Goal: Task Accomplishment & Management: Manage account settings

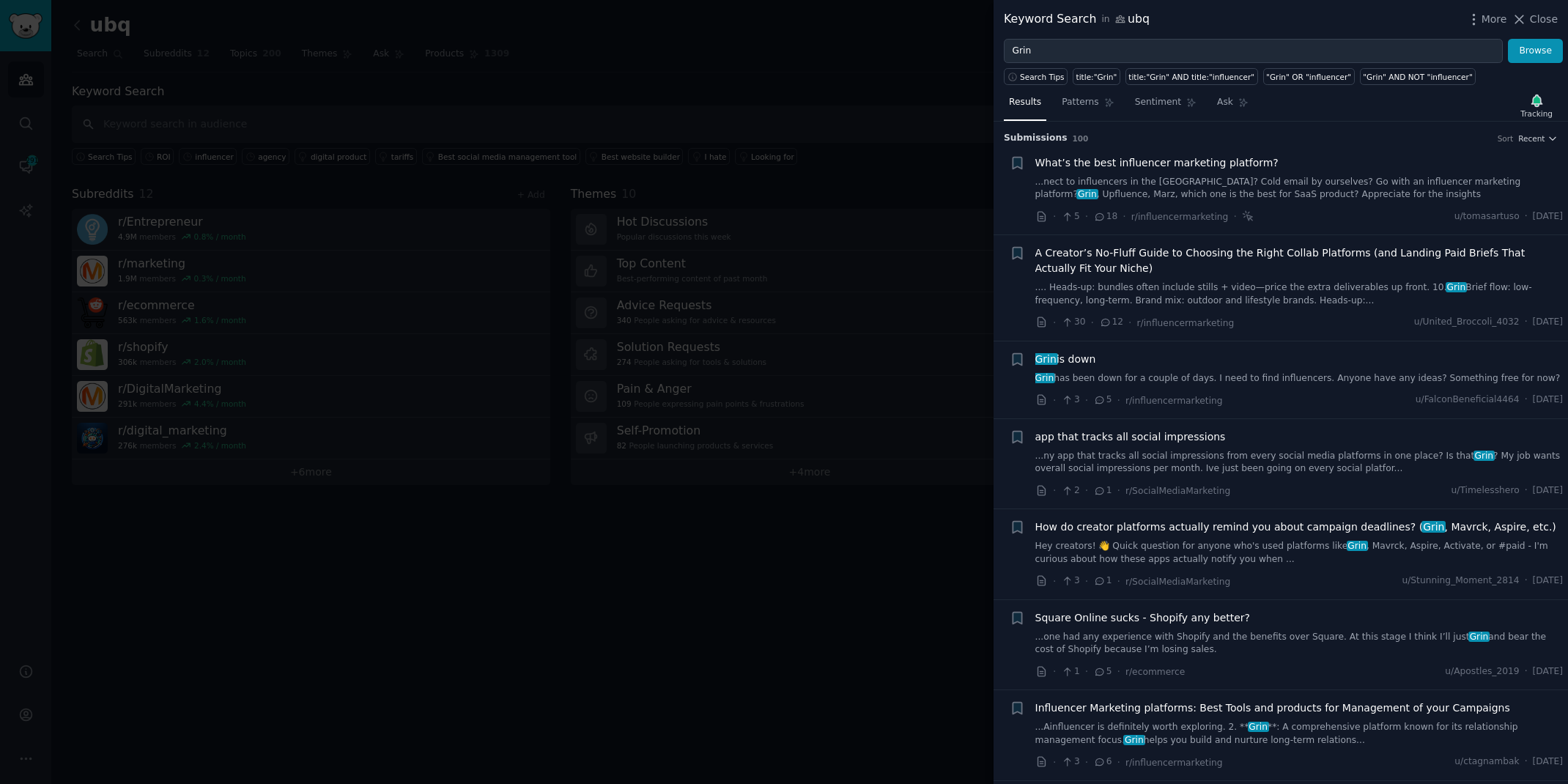
click at [369, 26] on div at bounding box center [784, 392] width 1568 height 784
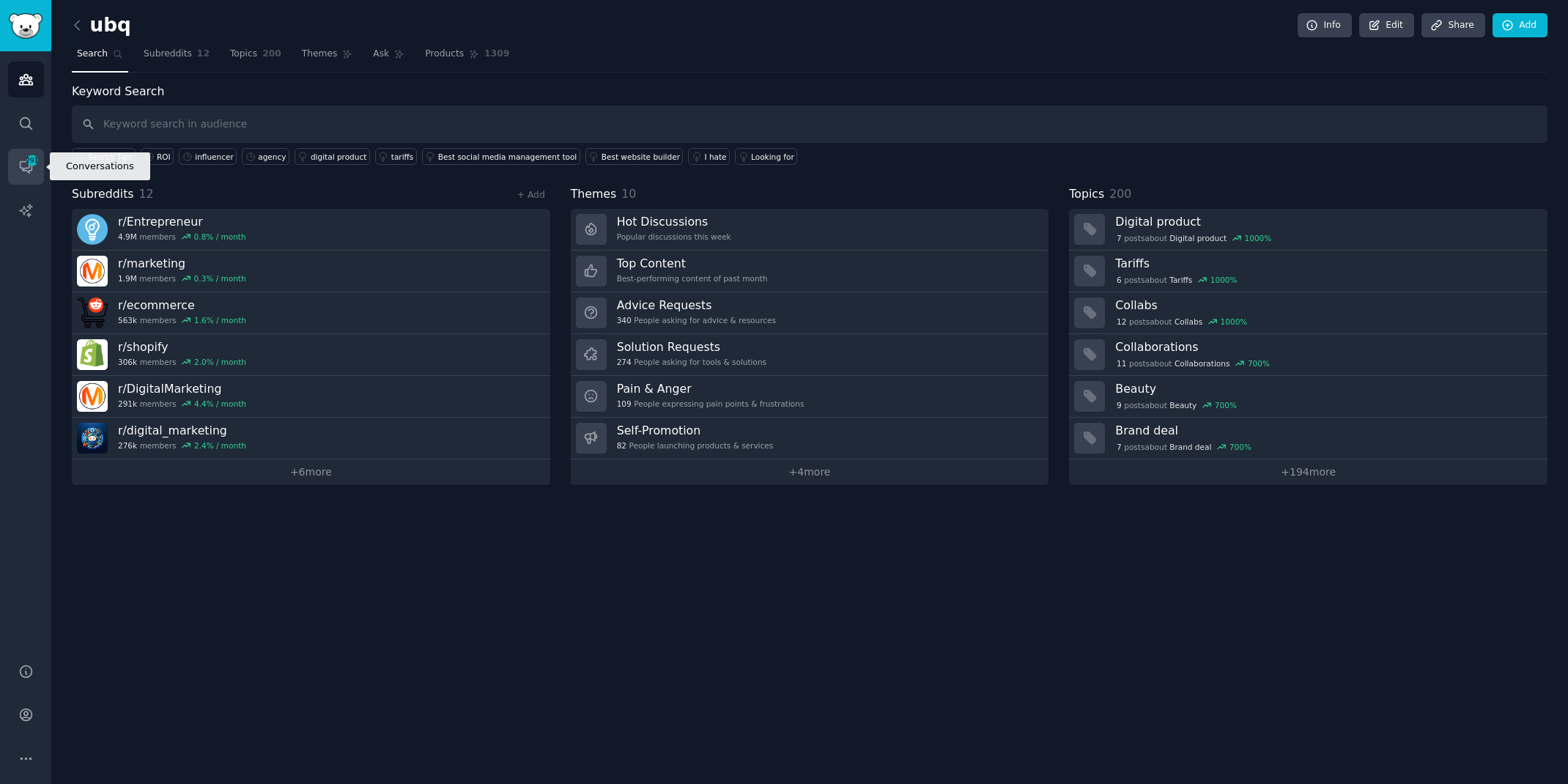
click at [28, 157] on span "291" at bounding box center [32, 161] width 13 height 11
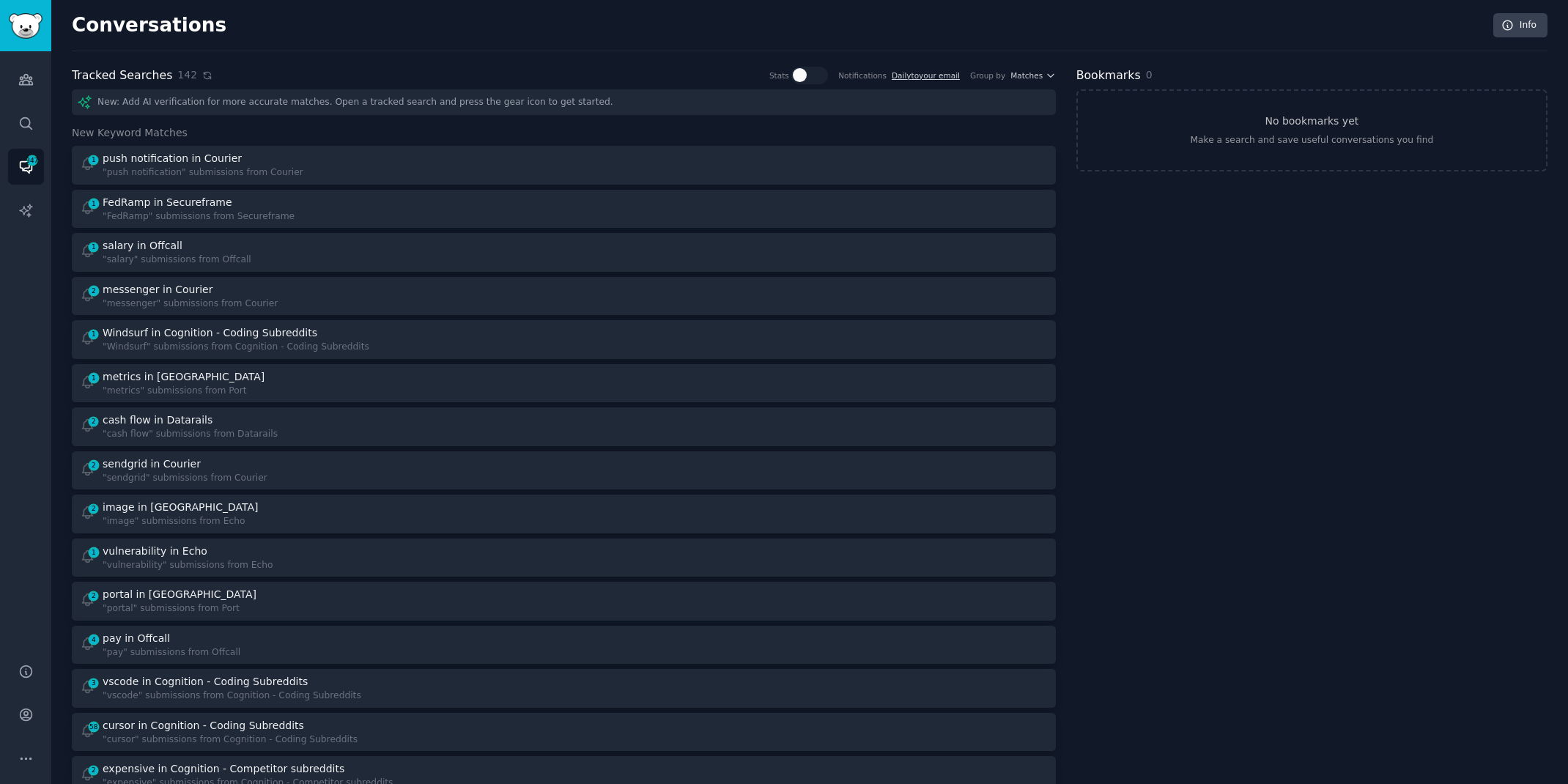
click at [203, 74] on icon at bounding box center [206, 75] width 6 height 6
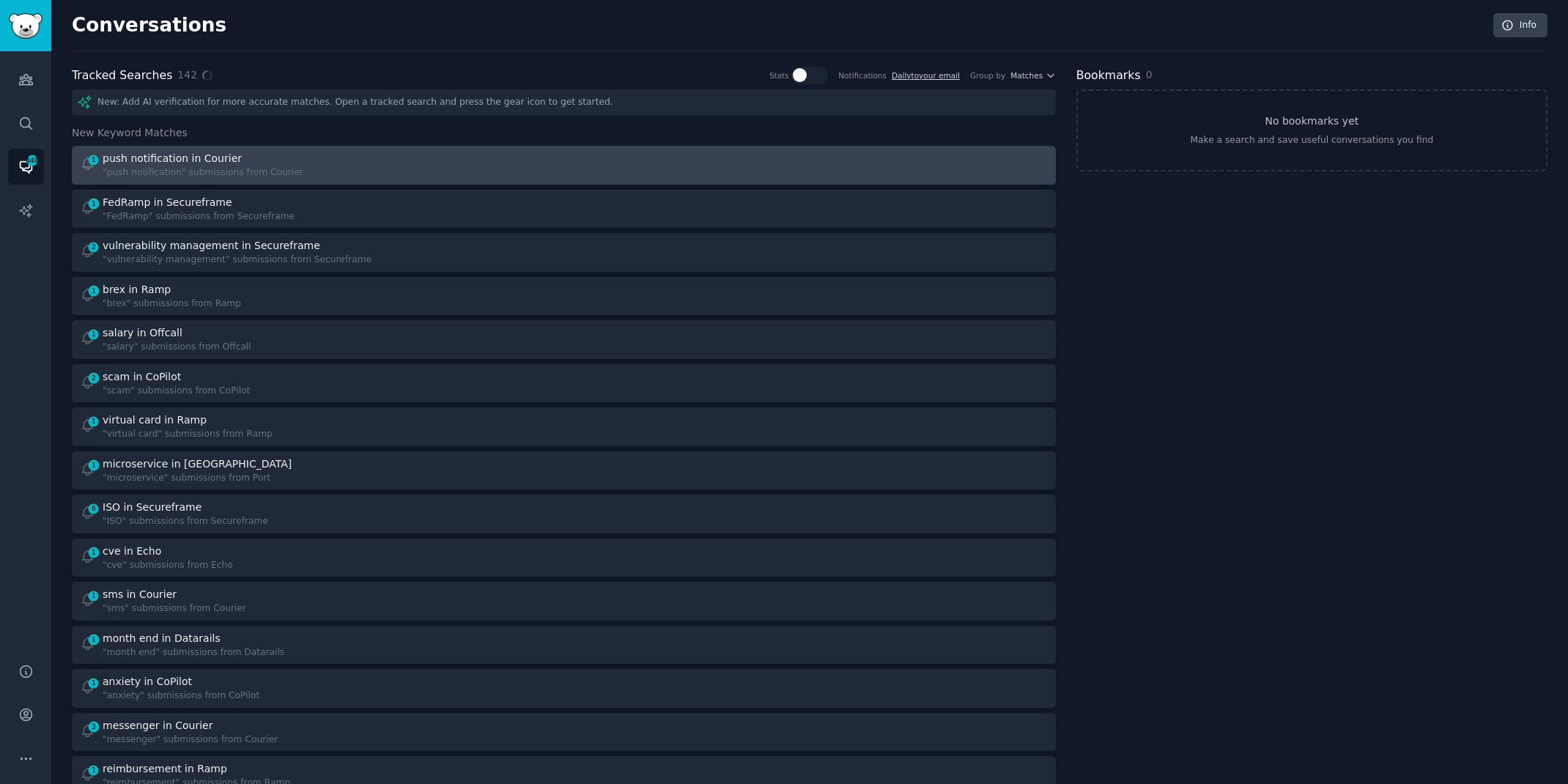
click at [241, 170] on div ""push notification" submissions from Courier" at bounding box center [203, 172] width 201 height 13
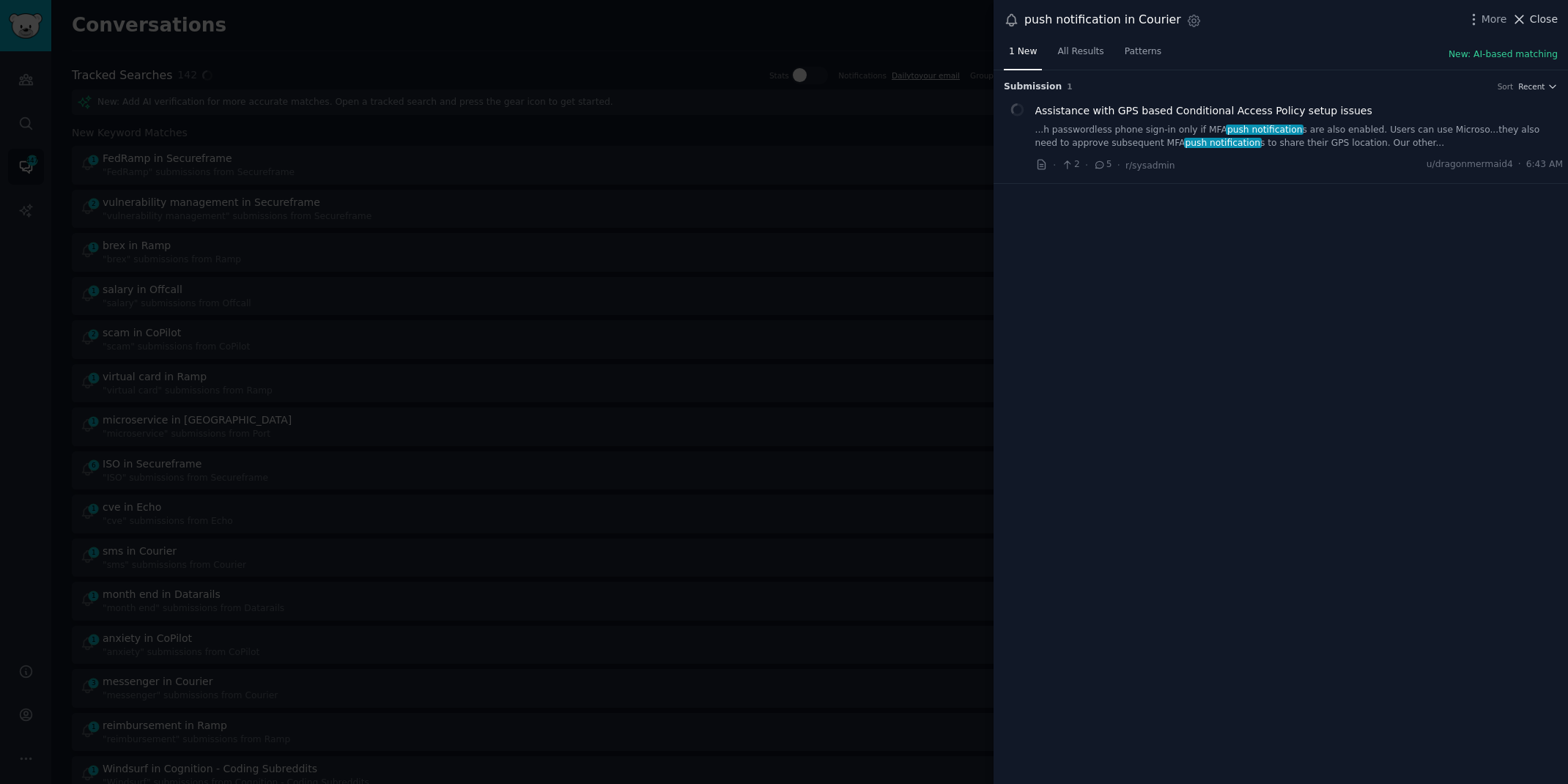
click at [1545, 12] on span "Close" at bounding box center [1543, 19] width 28 height 15
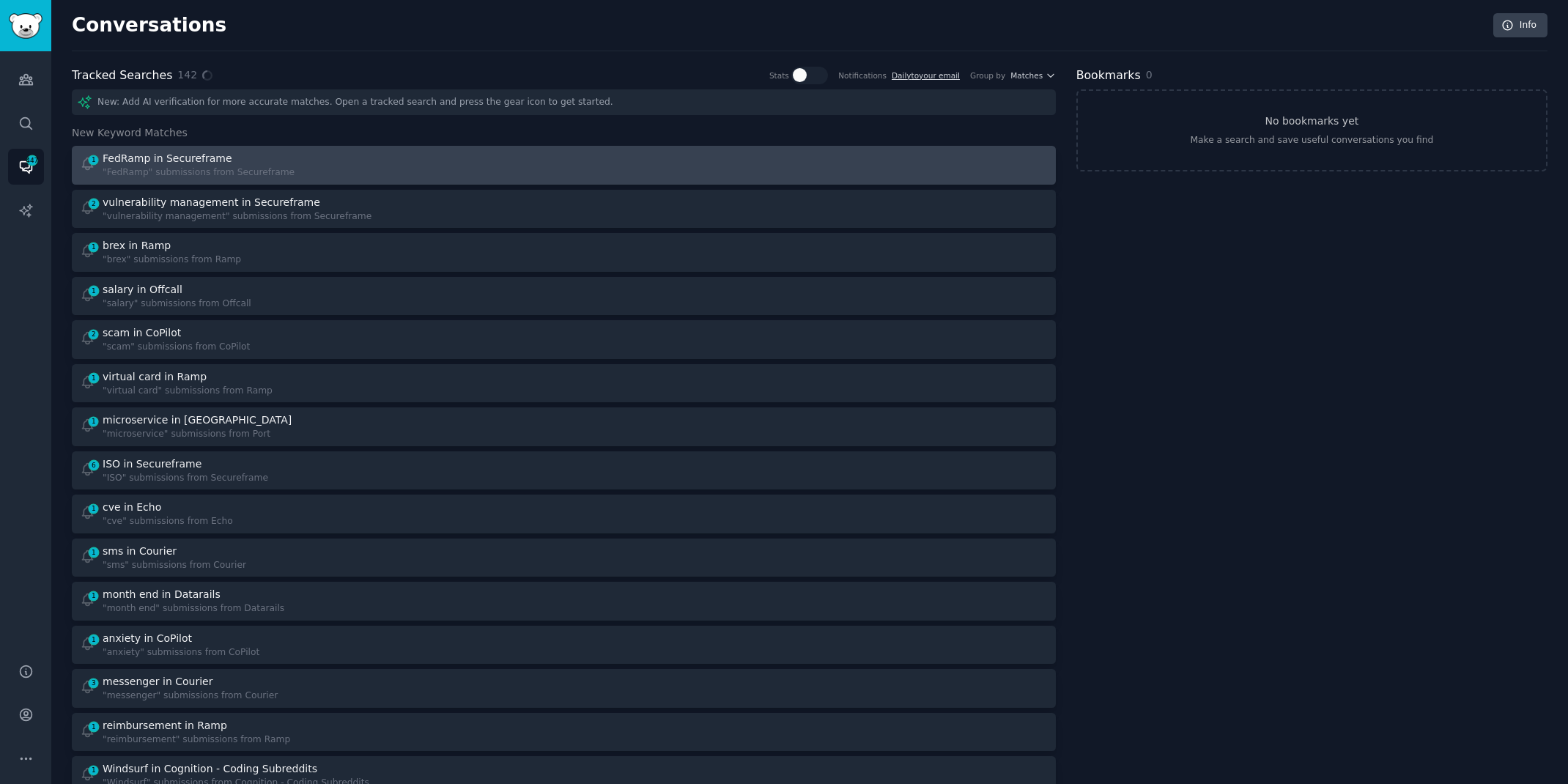
click at [530, 151] on div "1 FedRamp in Secureframe "FedRamp" submissions from Secureframe" at bounding box center [317, 165] width 474 height 28
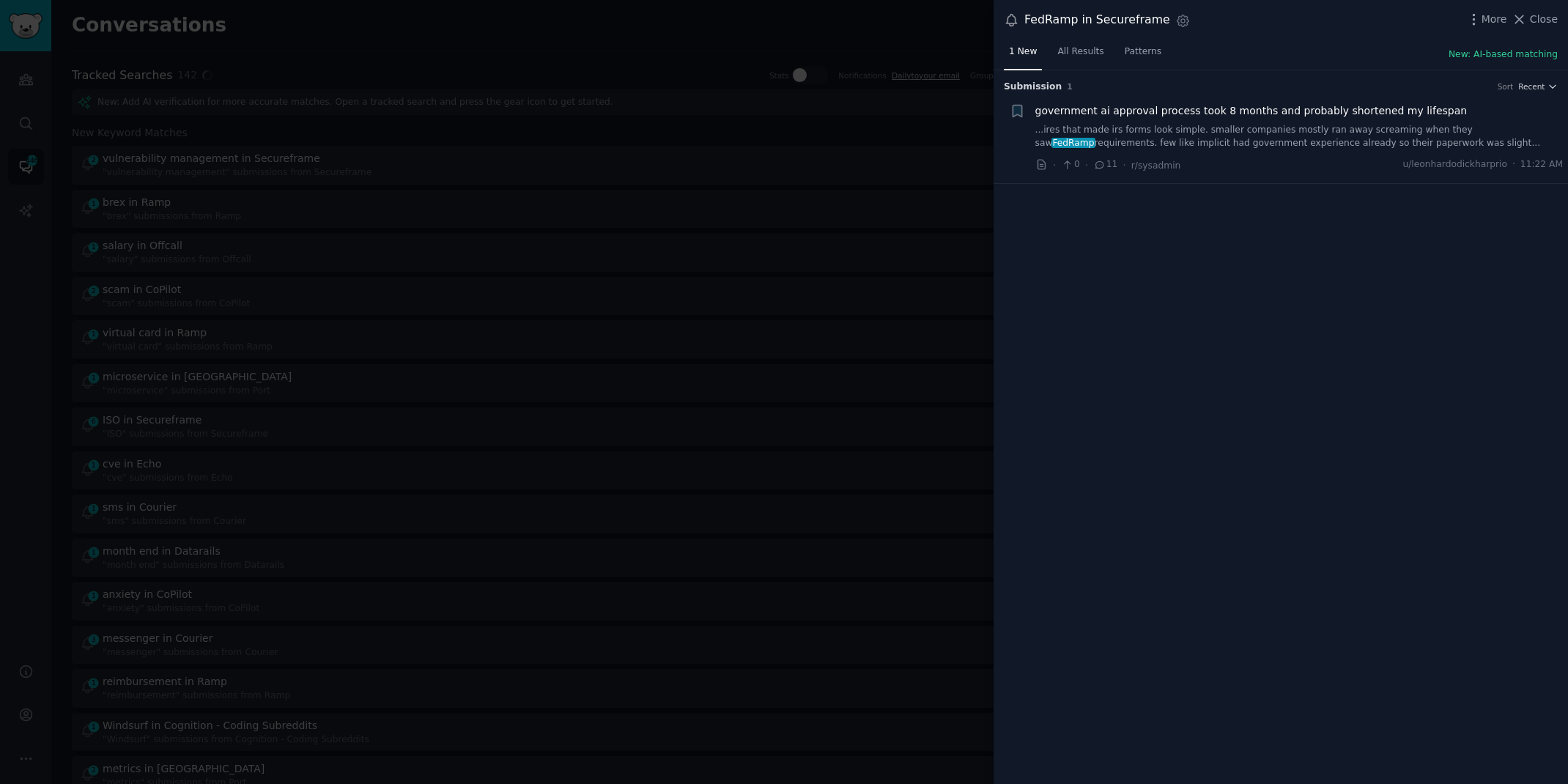
click at [1319, 145] on link "...ires that made irs forms look simple. smaller companies mostly ran away scre…" at bounding box center [1299, 136] width 528 height 26
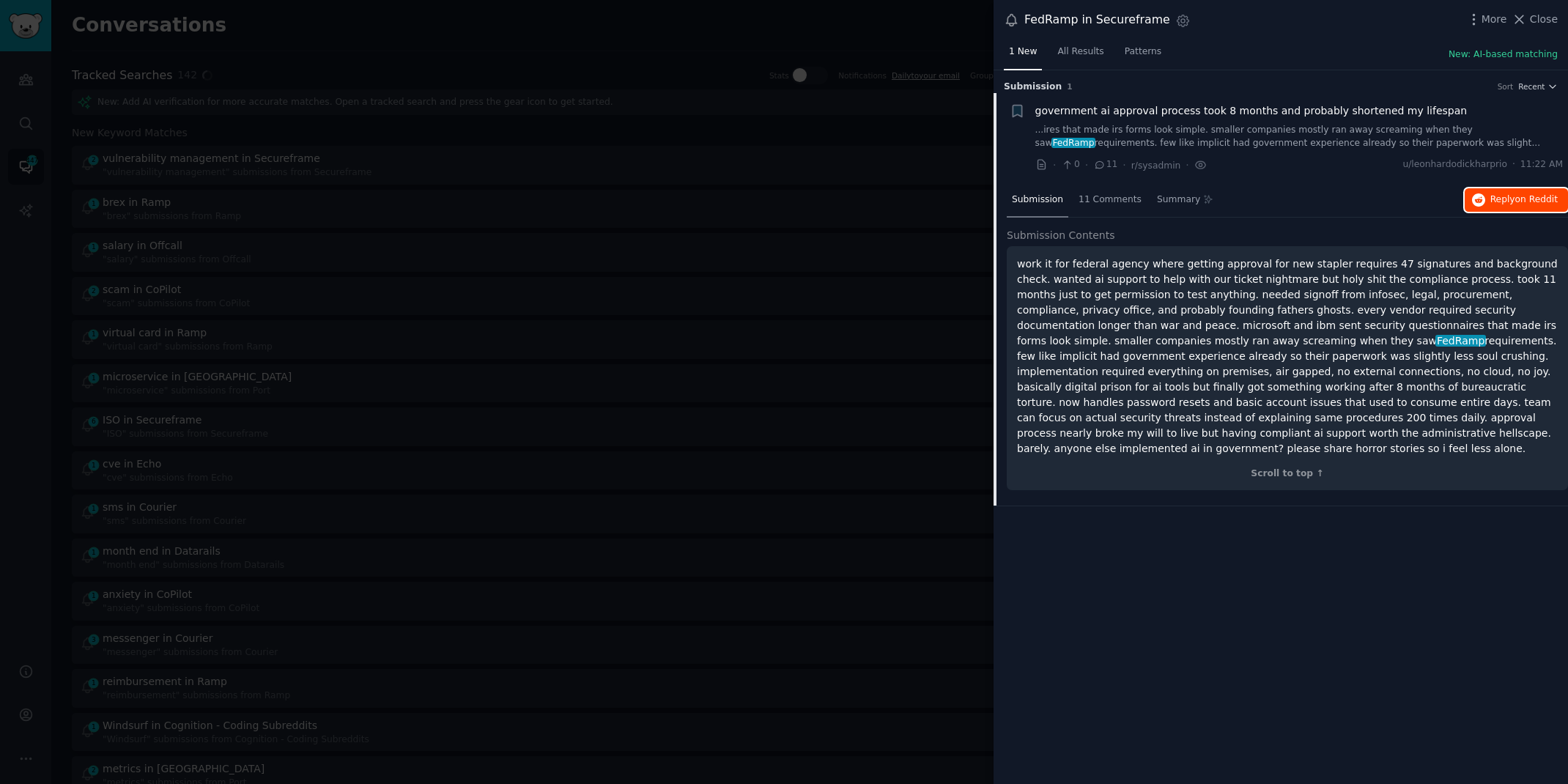
click at [1511, 205] on button "Reply on Reddit" at bounding box center [1517, 200] width 103 height 23
click at [308, 58] on div at bounding box center [784, 392] width 1568 height 784
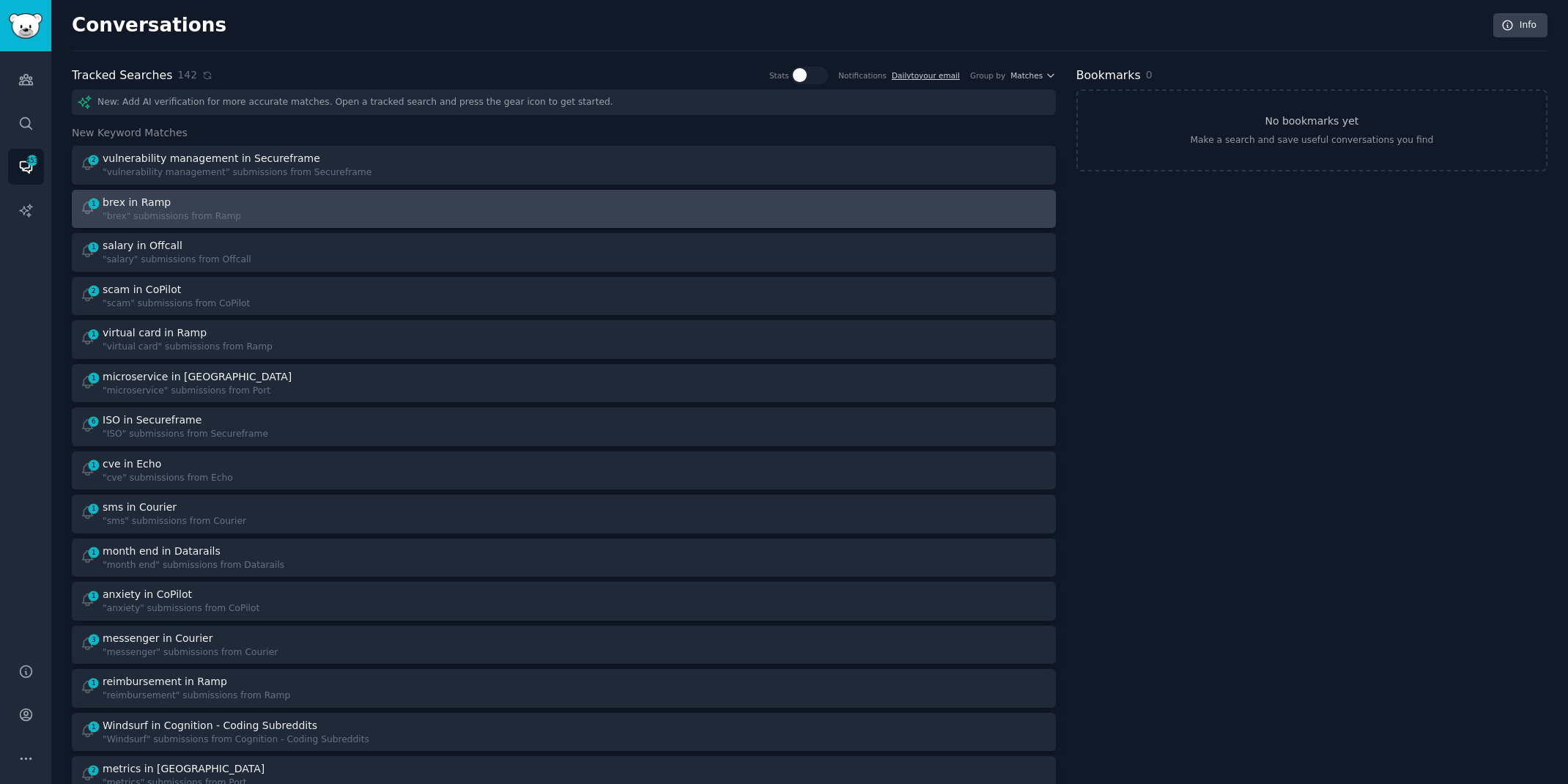
click at [252, 211] on div "1 brex in Ramp "brex" submissions from Ramp" at bounding box center [317, 210] width 474 height 28
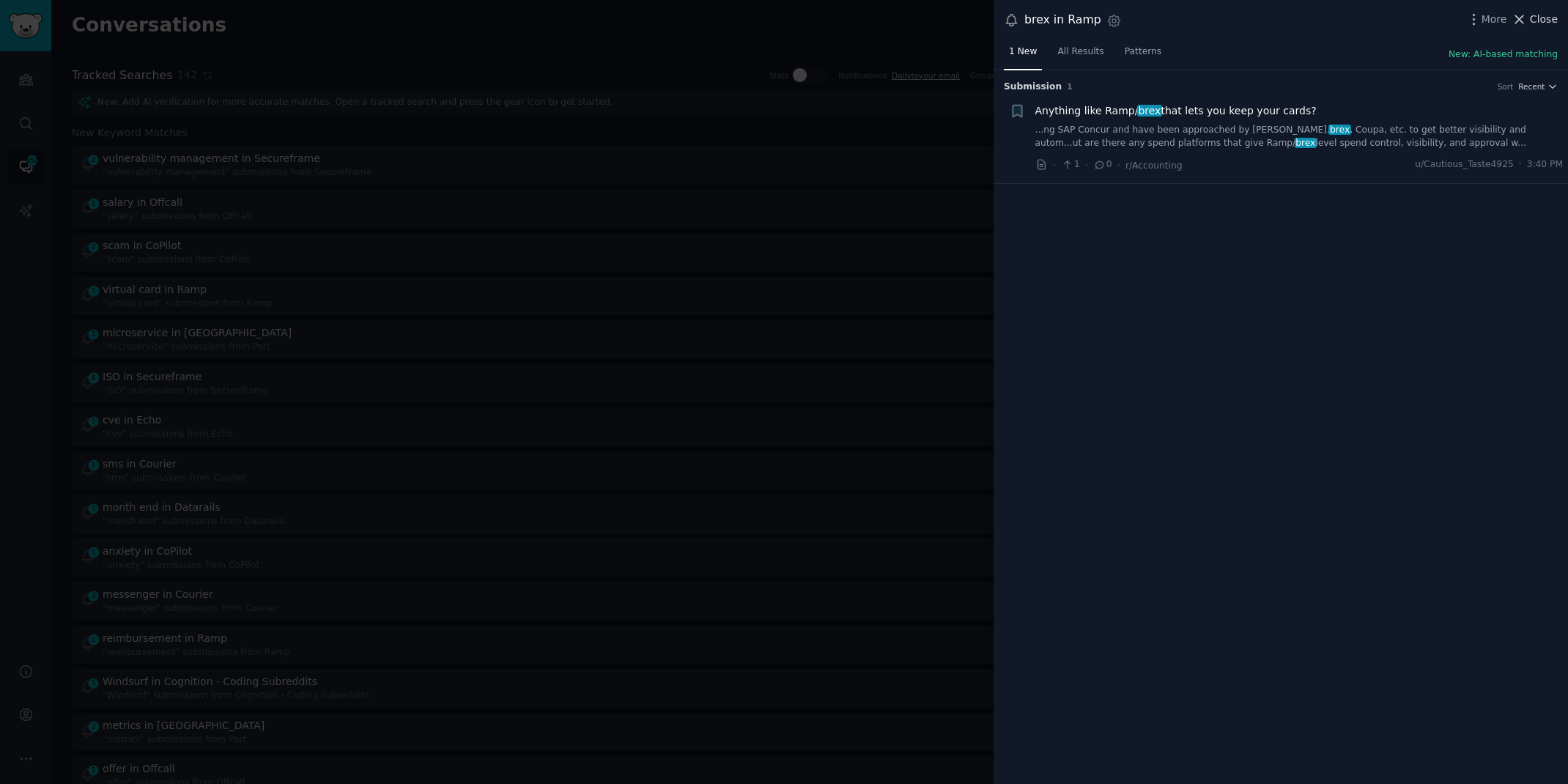
click at [1544, 13] on span "Close" at bounding box center [1543, 19] width 28 height 15
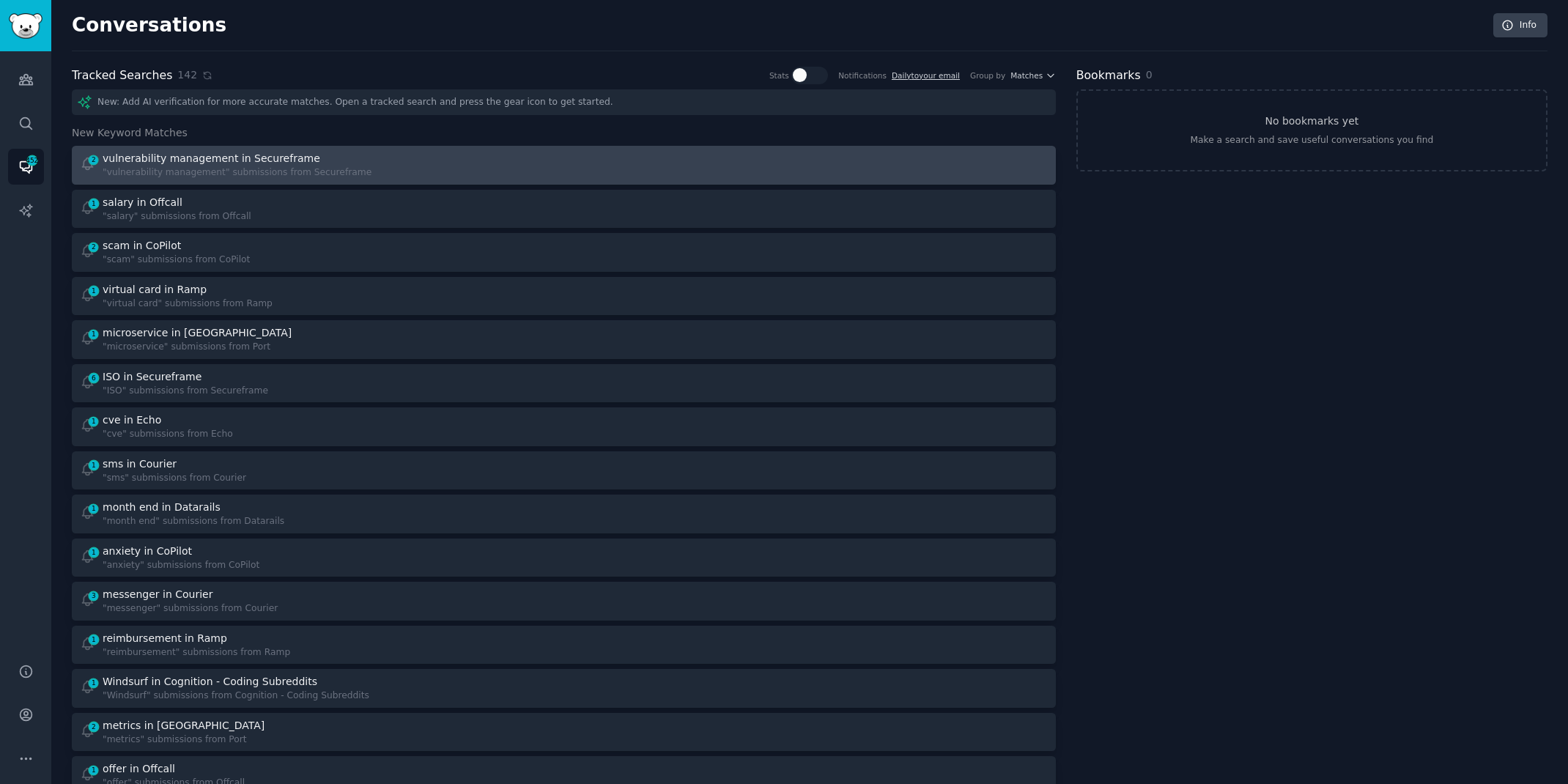
click at [471, 159] on div "2 vulnerability management in Secureframe "vulnerability management" submission…" at bounding box center [317, 165] width 474 height 28
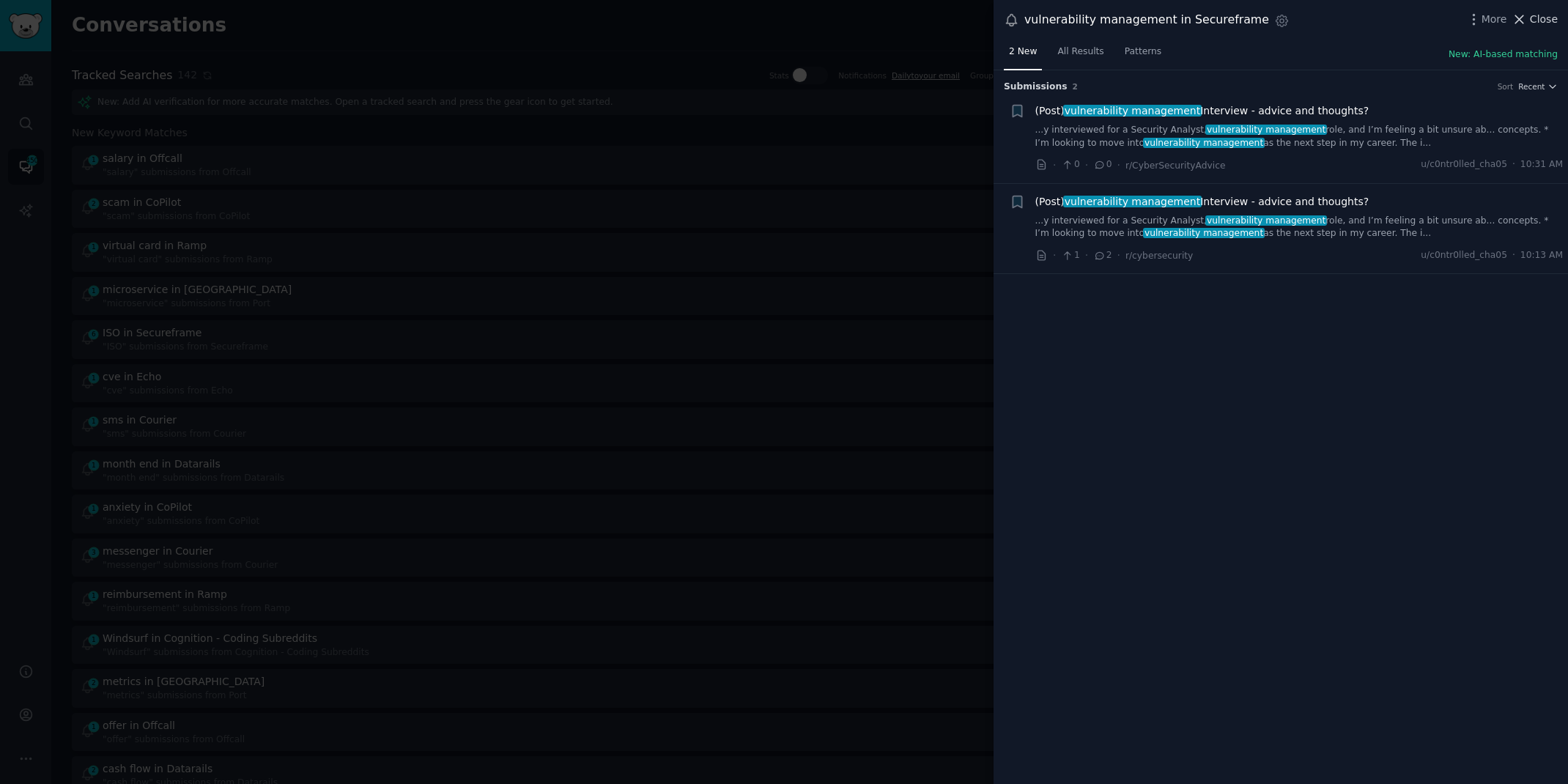
click at [1543, 13] on span "Close" at bounding box center [1543, 19] width 28 height 15
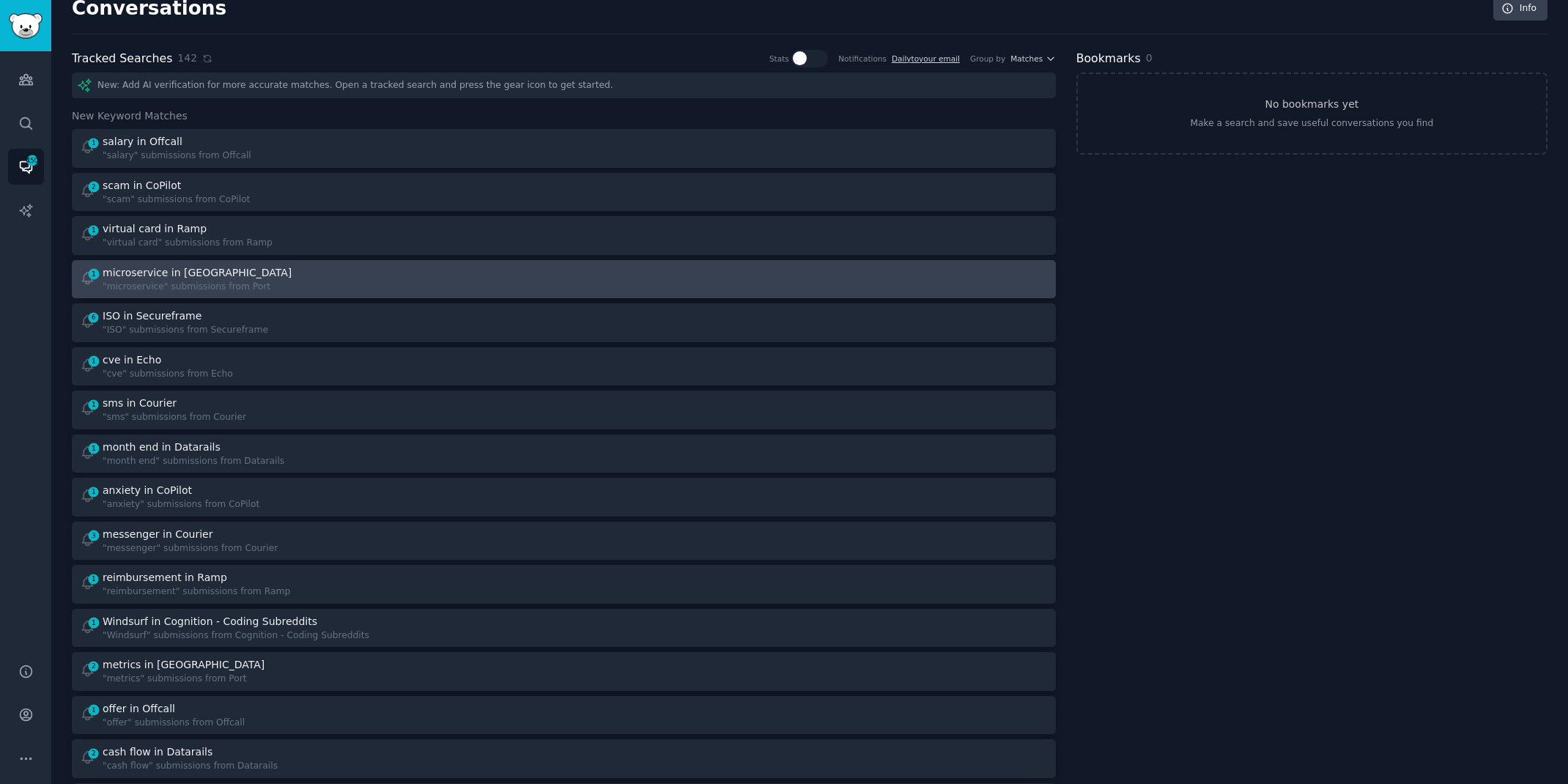
scroll to position [19, 0]
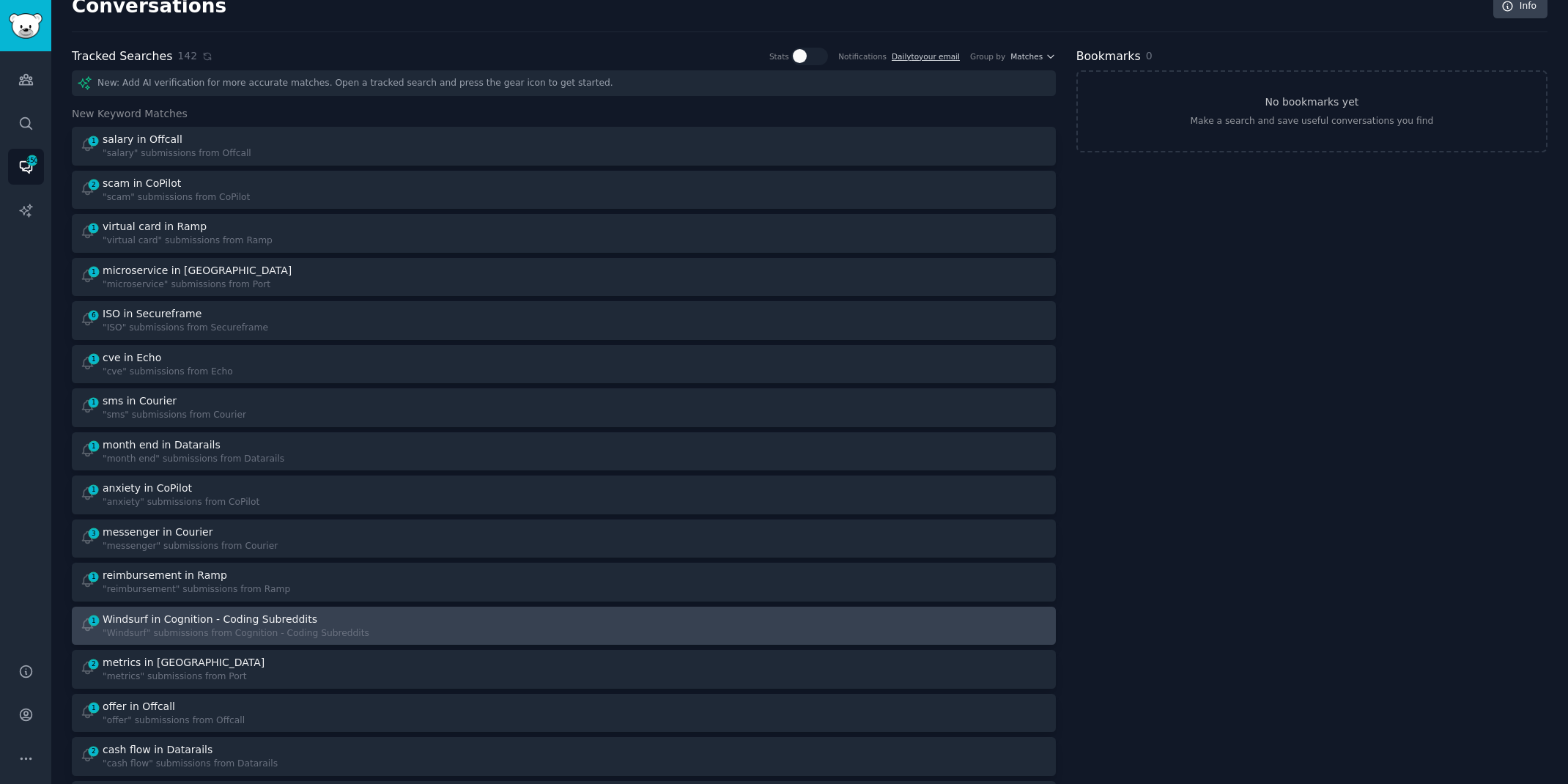
click at [333, 618] on div "Windsurf in Cognition - Coding Subreddits" at bounding box center [236, 619] width 266 height 15
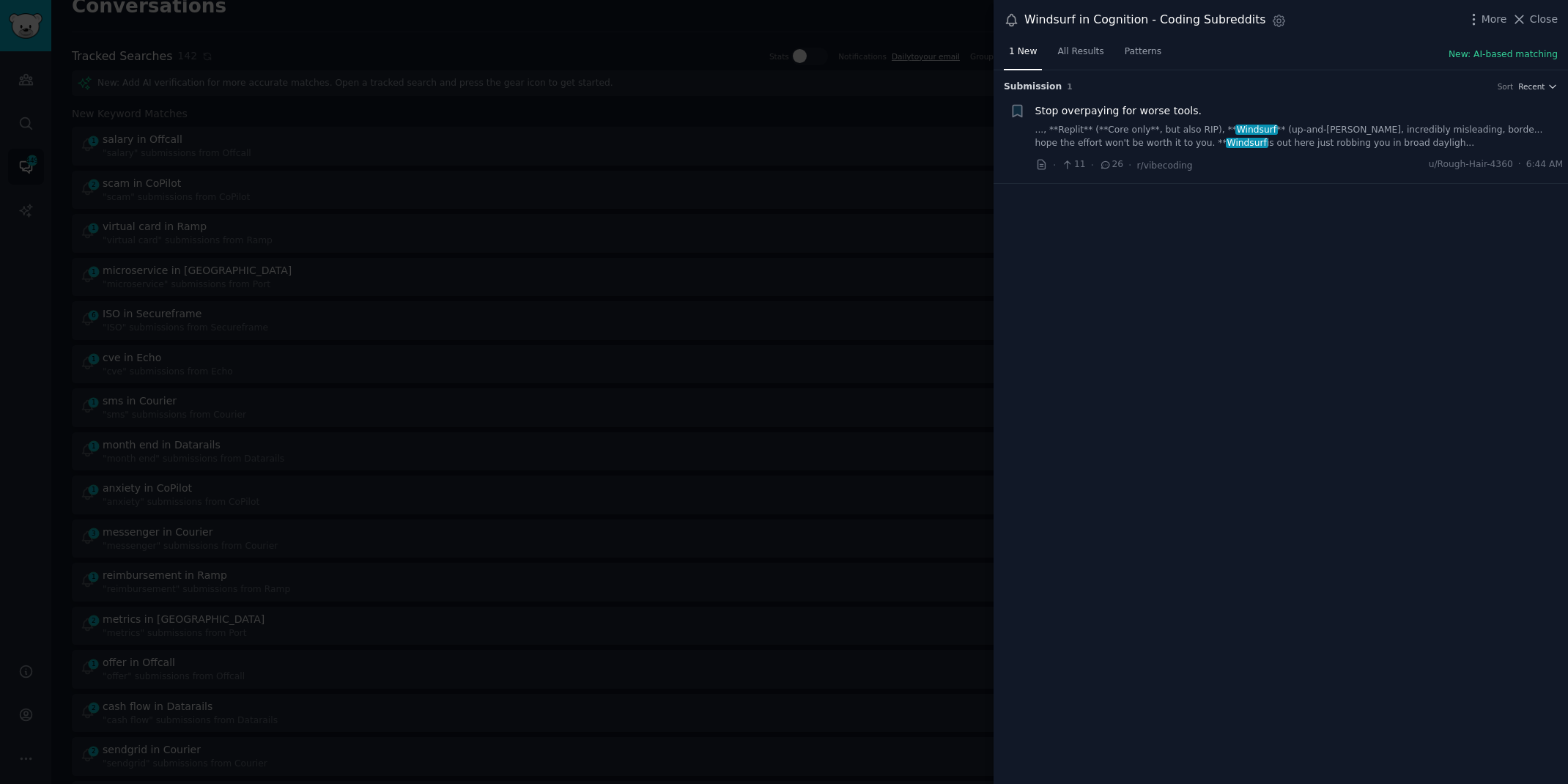
click at [1296, 137] on link "..., **Replit** (**Core only**, but also RIP), ** Windsurf ** (up-and-[PERSON_N…" at bounding box center [1299, 136] width 528 height 26
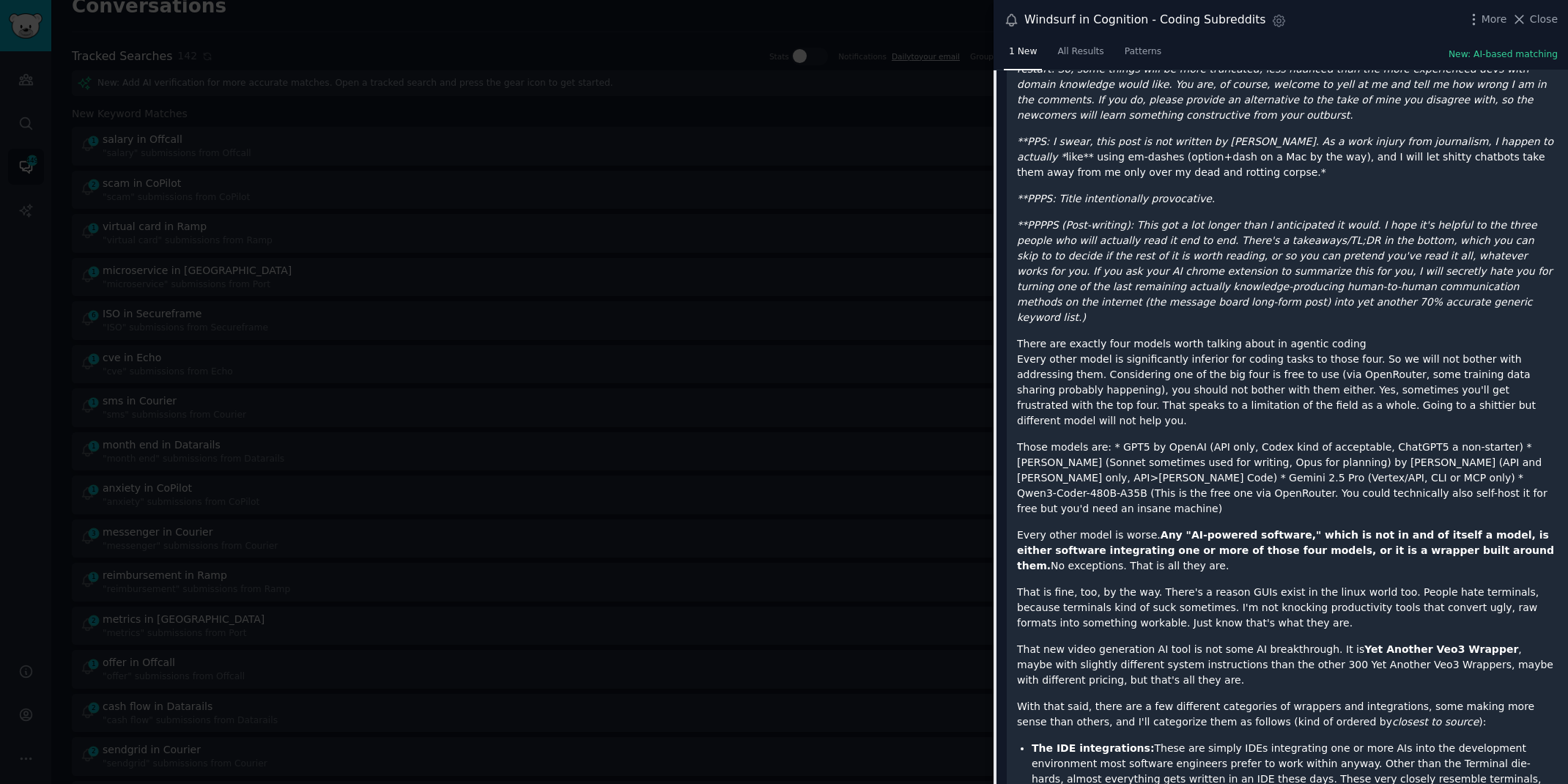
scroll to position [251, 0]
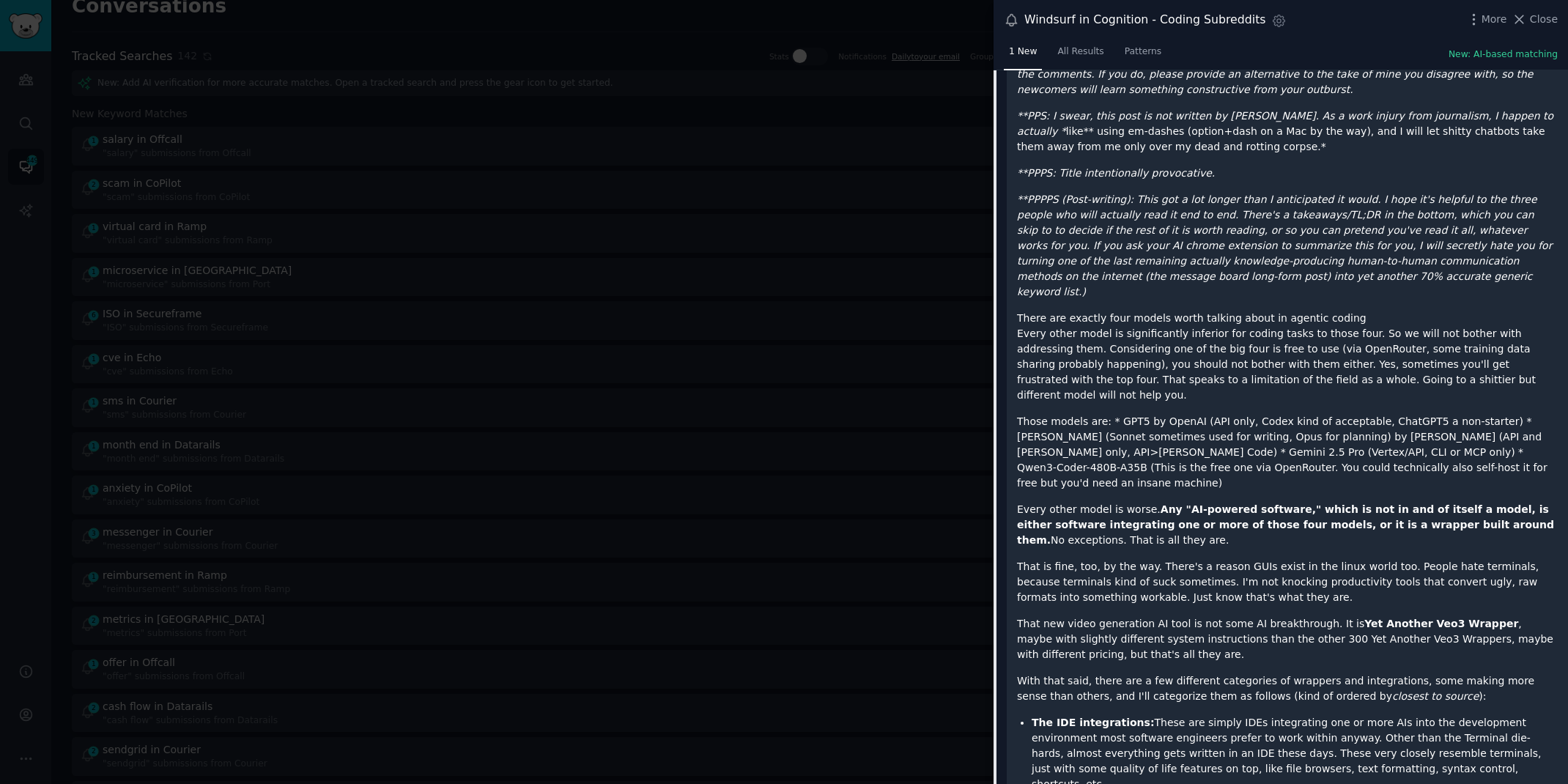
click at [1272, 29] on div "Windsurf in Cognition - Coding Subreddits Settings More Close" at bounding box center [1280, 20] width 574 height 40
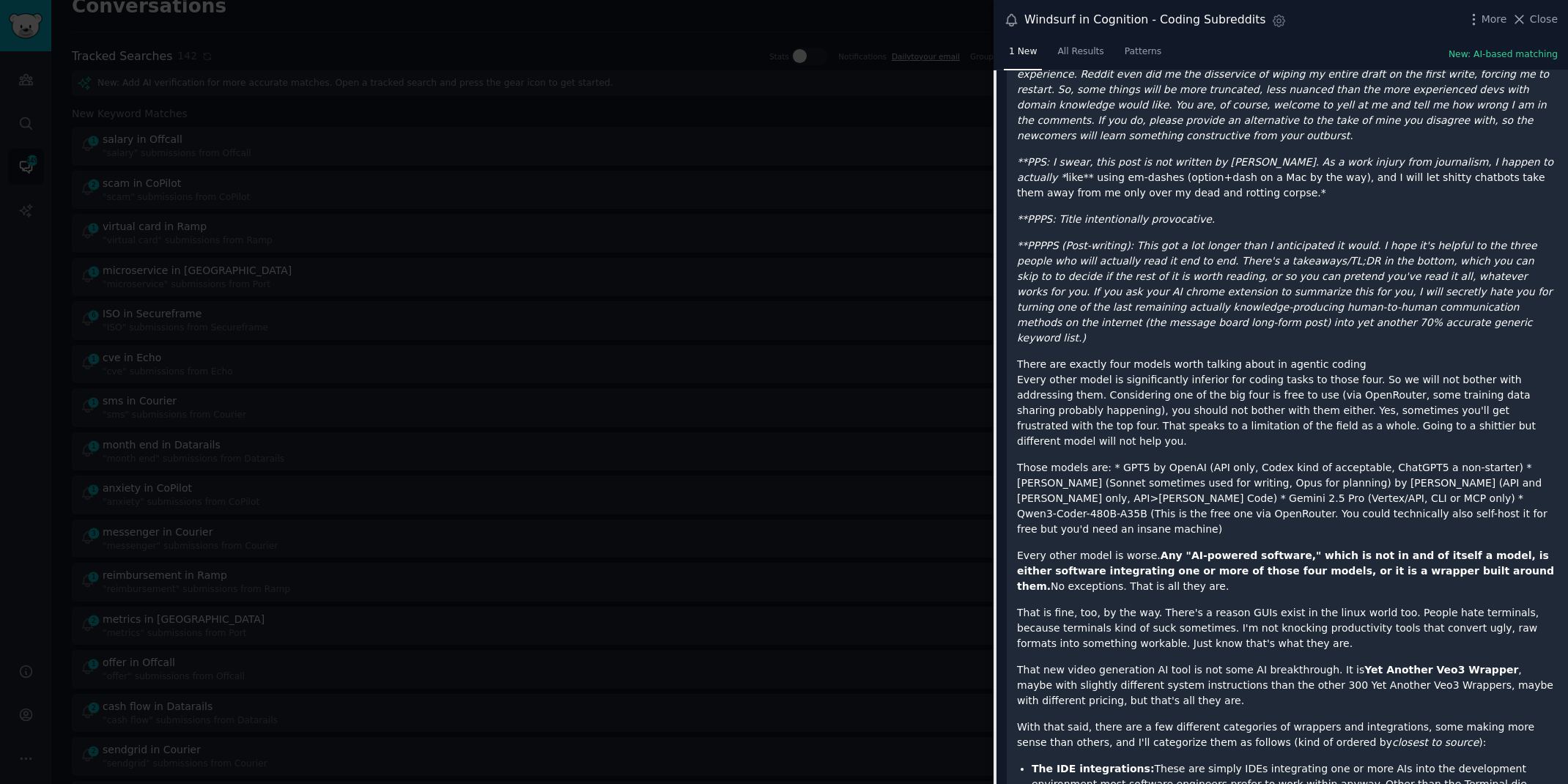
scroll to position [0, 0]
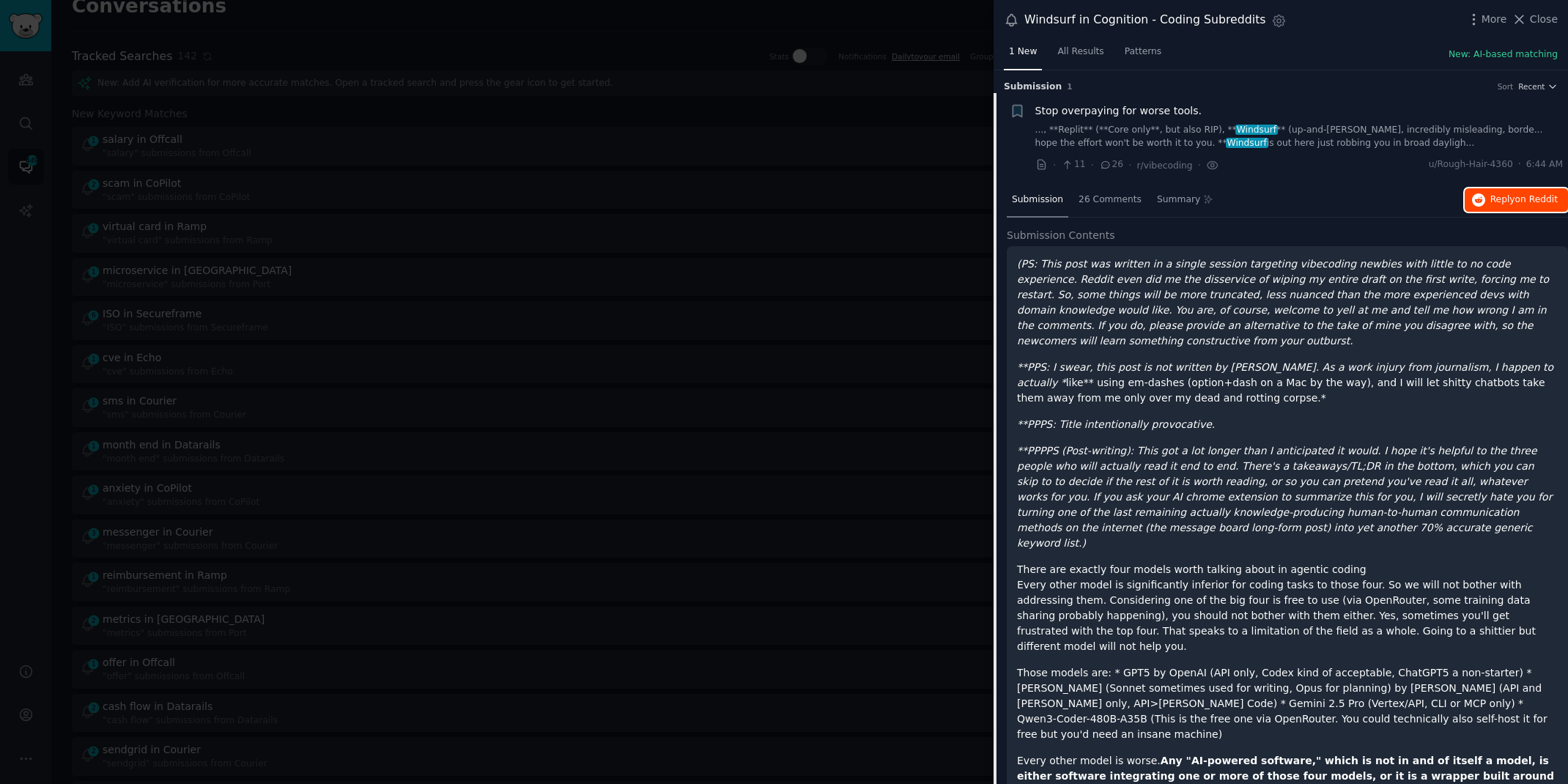
click at [1472, 196] on icon "button" at bounding box center [1478, 200] width 13 height 13
click at [302, 16] on div at bounding box center [784, 392] width 1568 height 784
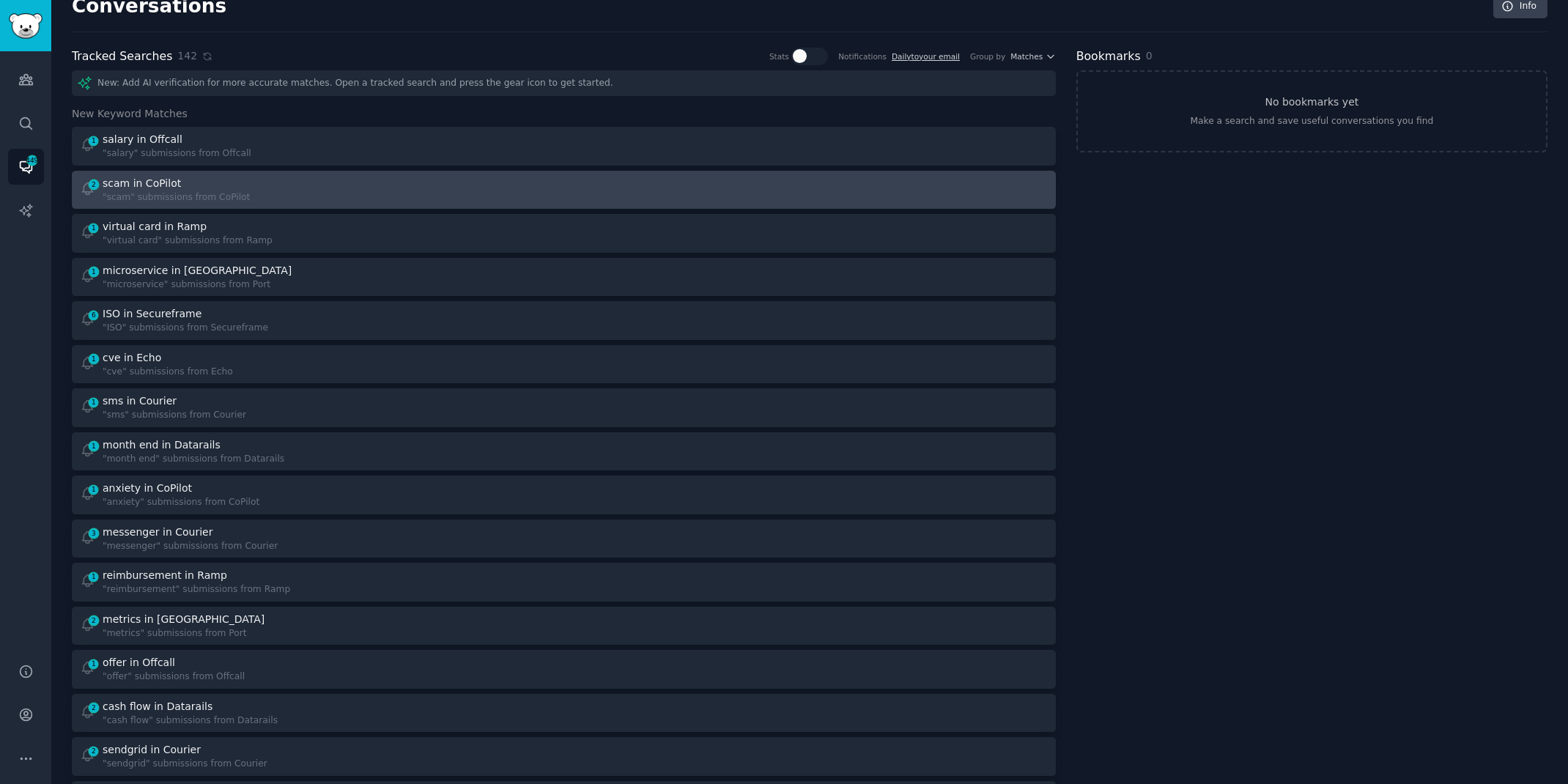
scroll to position [26, 0]
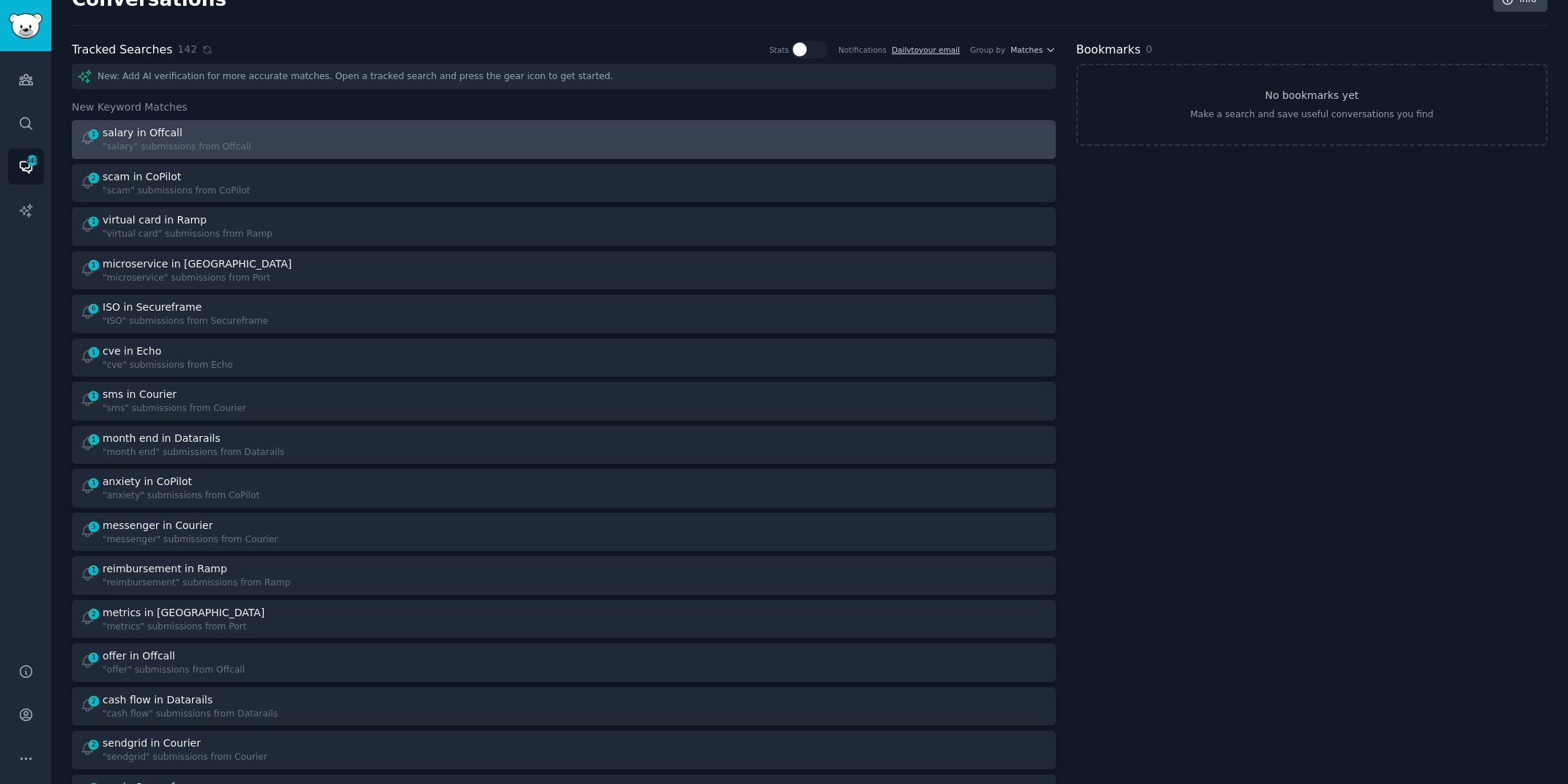
click at [238, 155] on link "1 salary in Offcall "salary" submissions from Offcall" at bounding box center [564, 139] width 984 height 39
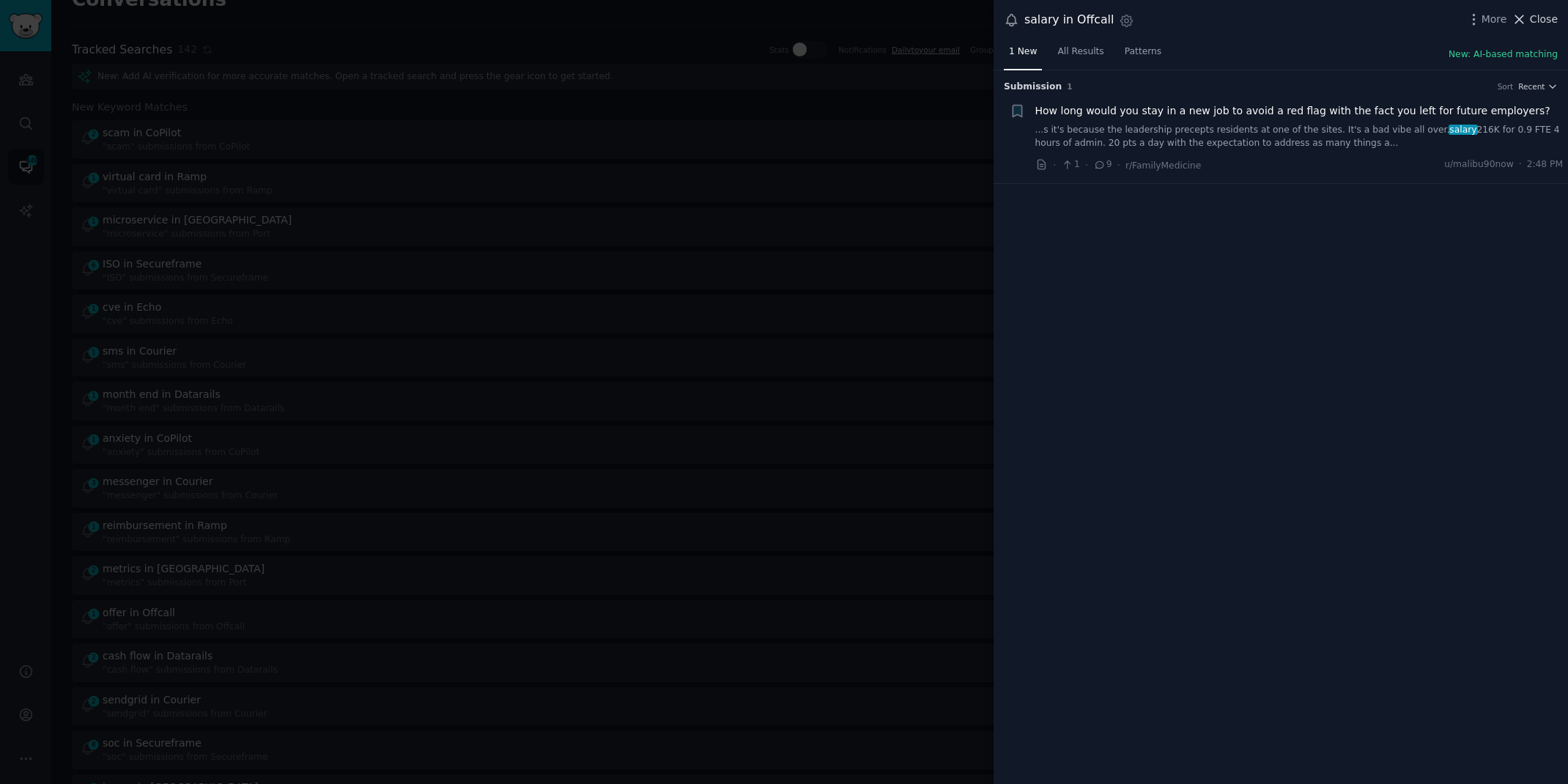
click at [1532, 12] on span "Close" at bounding box center [1543, 19] width 28 height 15
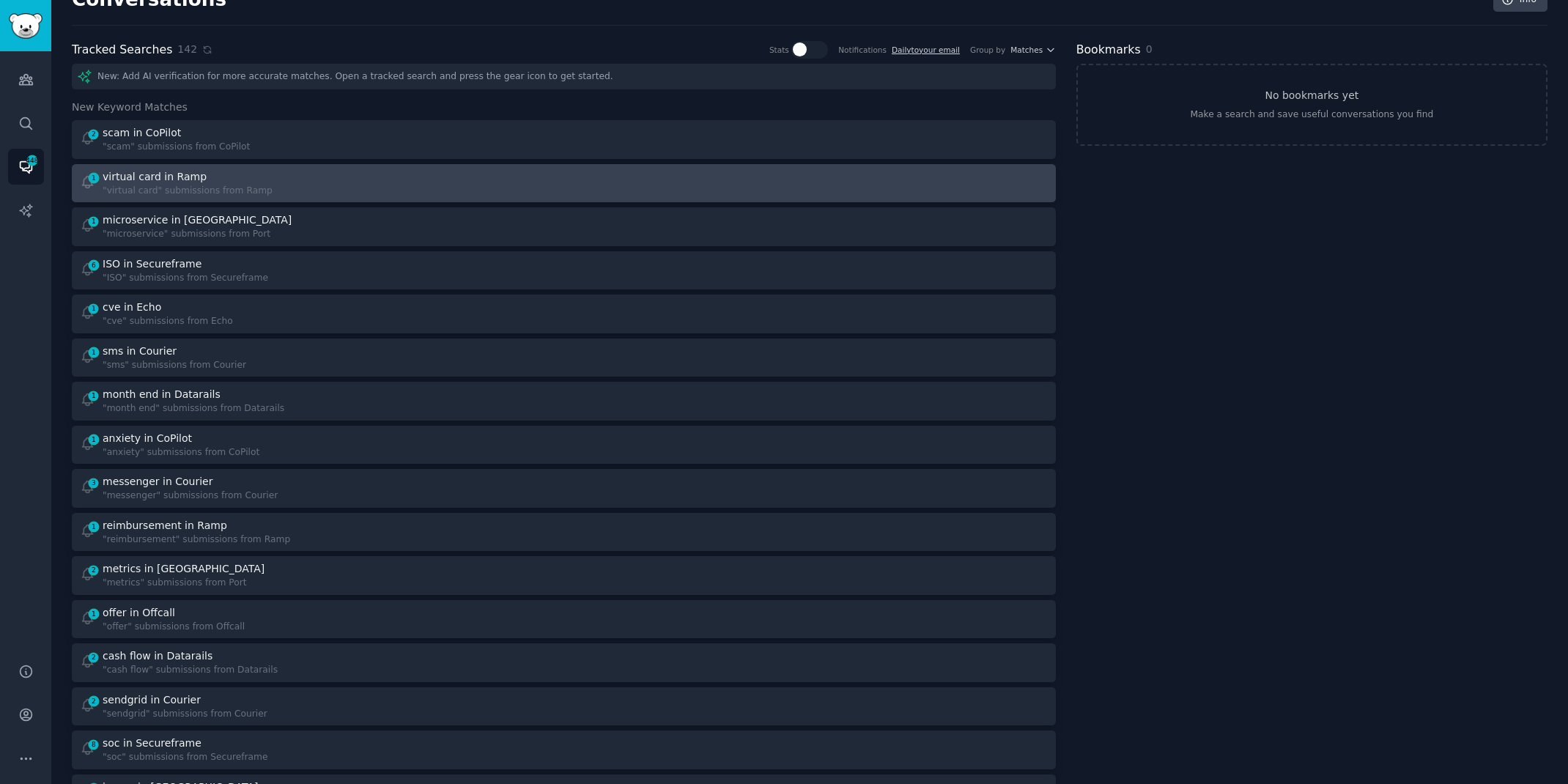
click at [550, 199] on link "1 virtual card in Ramp "virtual card" submissions from Ramp" at bounding box center [564, 184] width 984 height 39
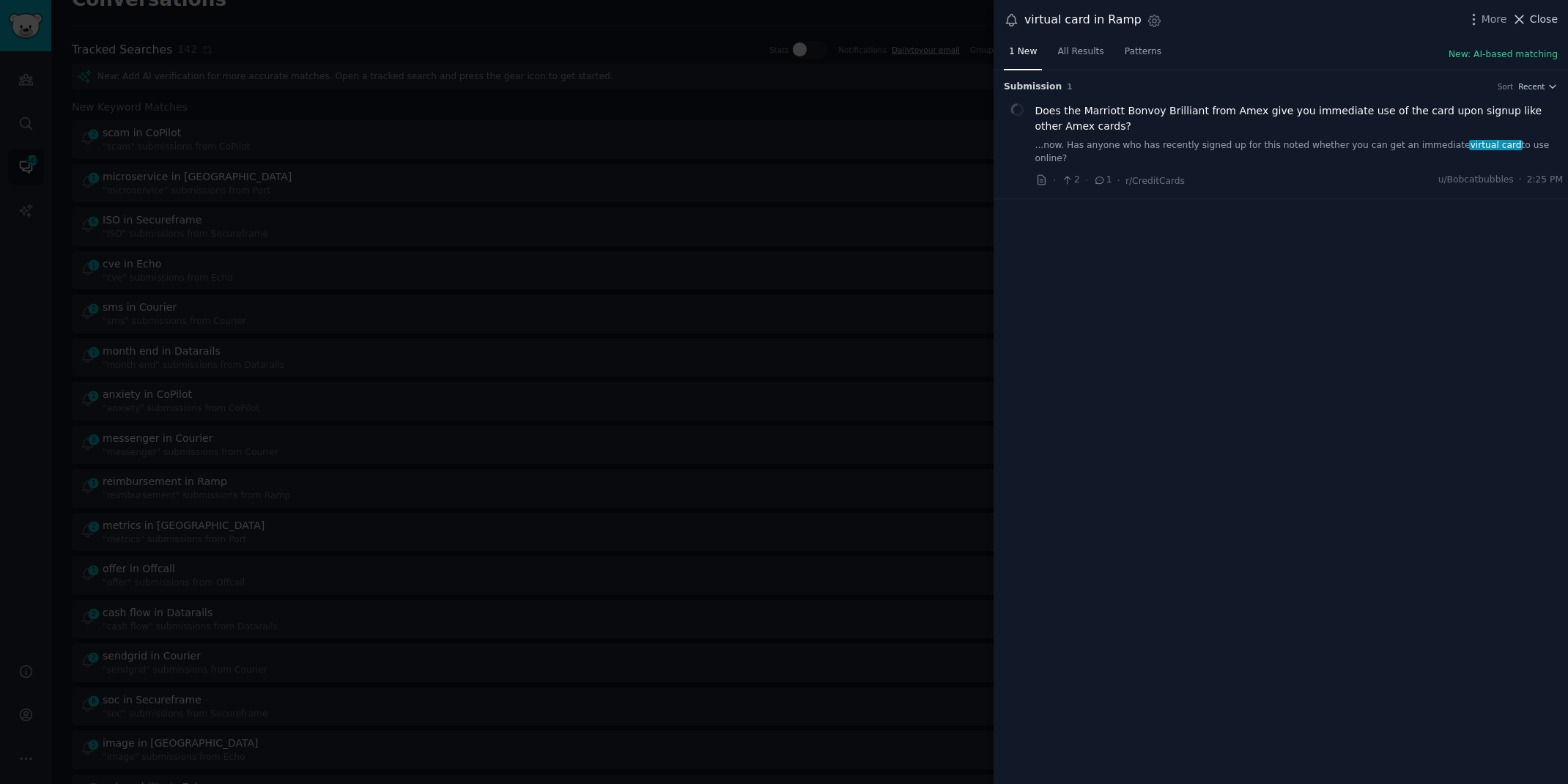
click at [1540, 20] on span "Close" at bounding box center [1543, 19] width 28 height 15
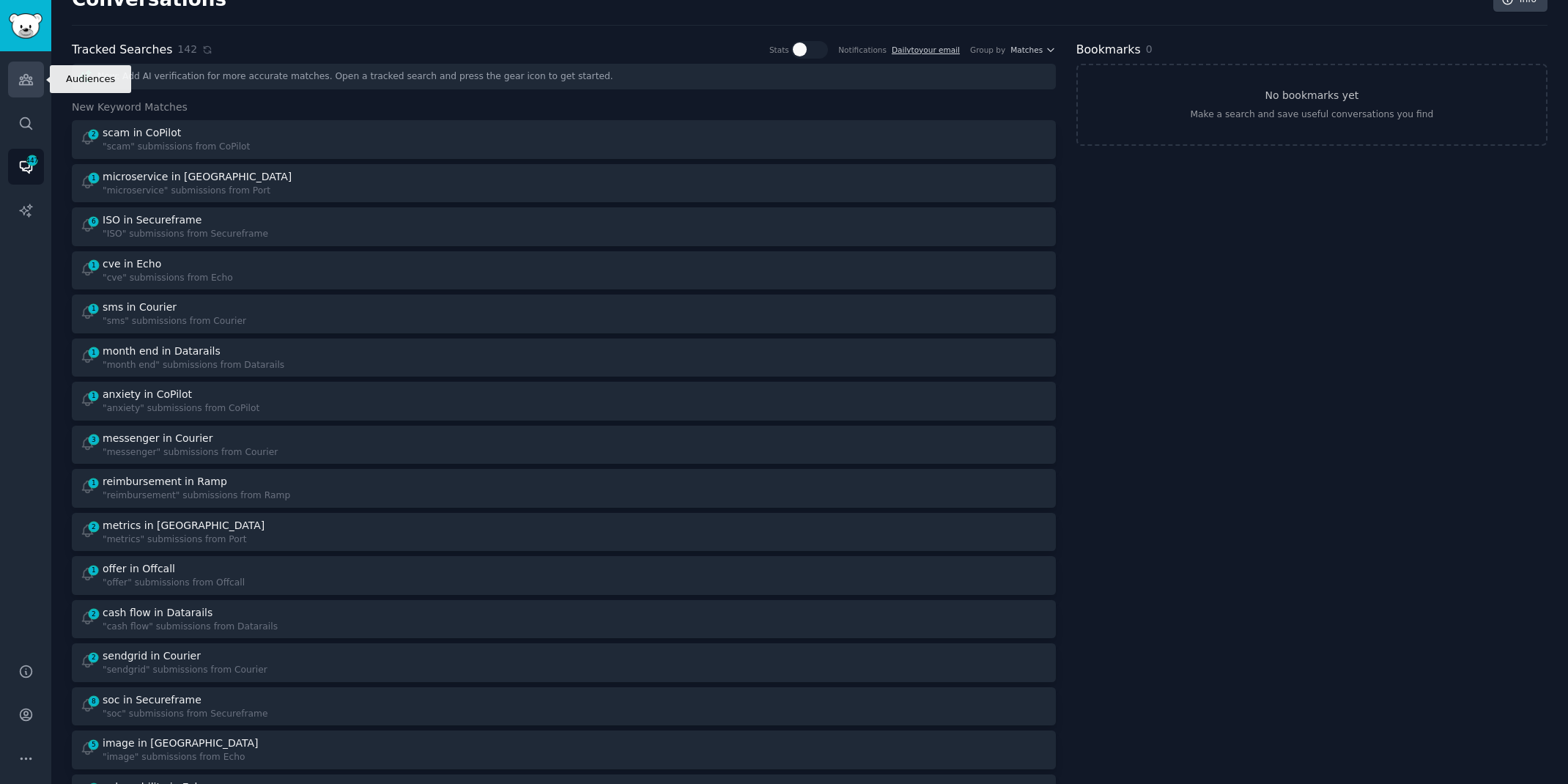
click at [32, 86] on icon "Sidebar" at bounding box center [26, 79] width 15 height 15
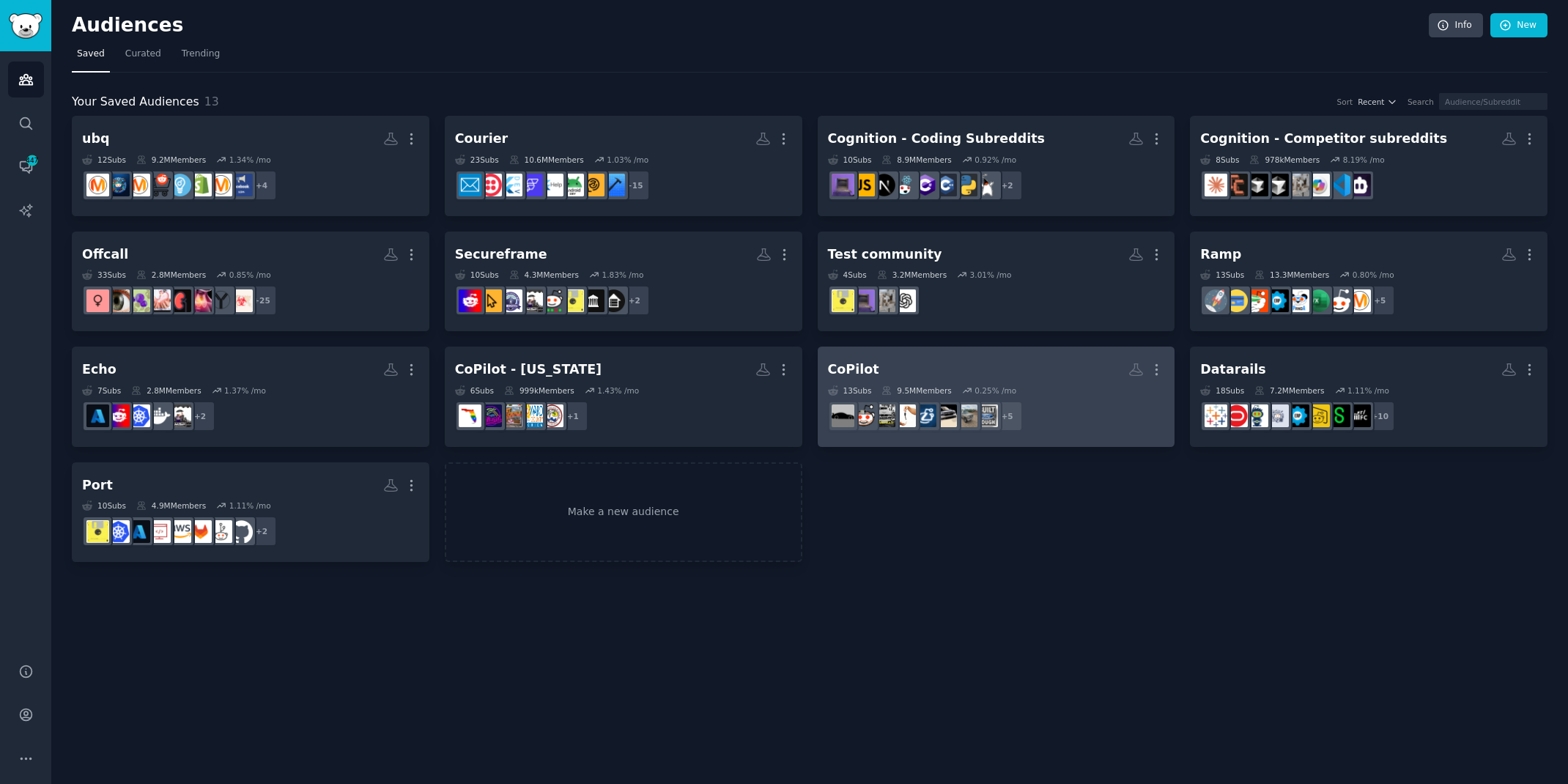
click at [906, 367] on h2 "CoPilot More" at bounding box center [996, 369] width 337 height 26
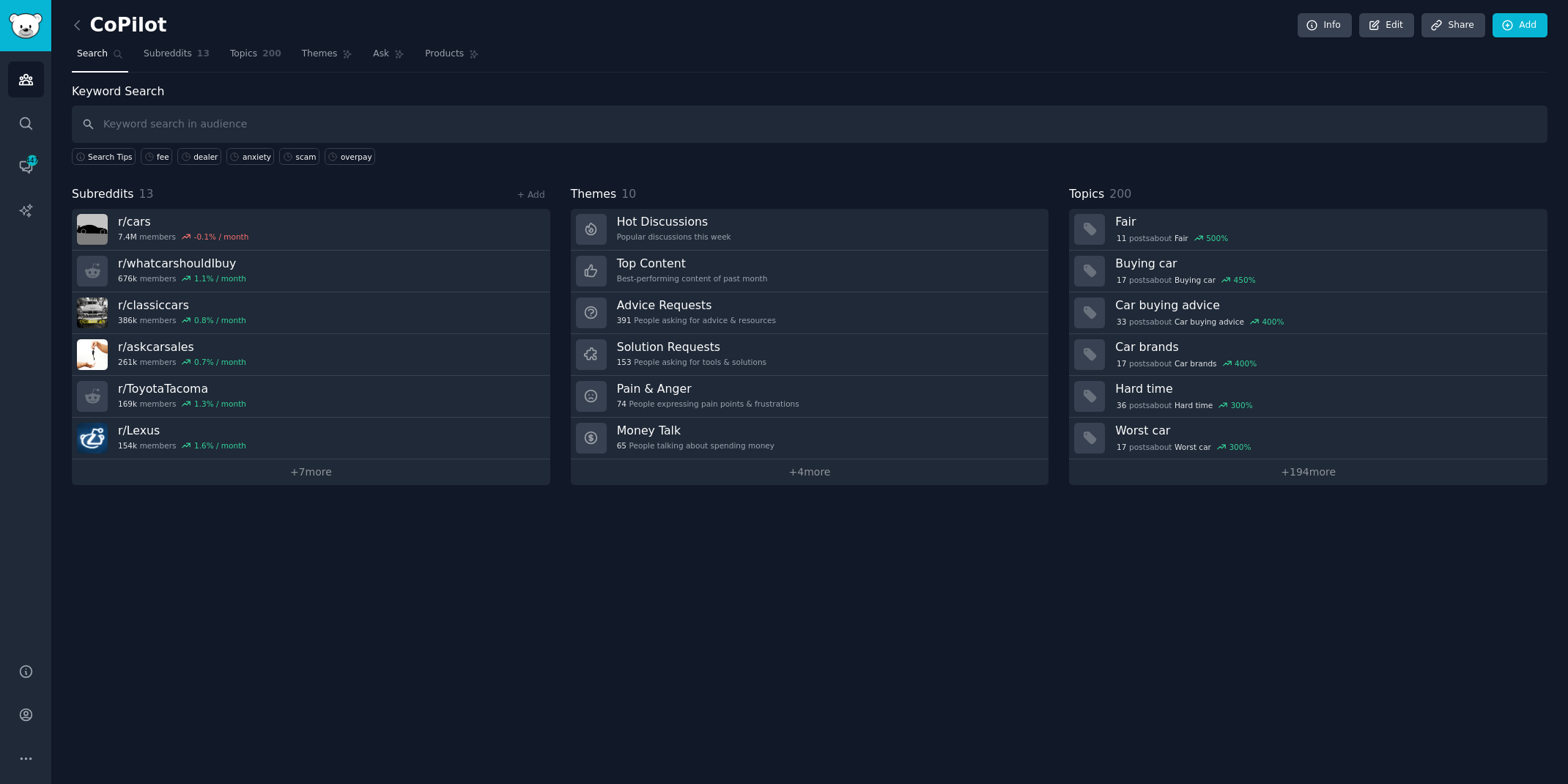
click at [493, 114] on input "text" at bounding box center [810, 124] width 1476 height 37
type input "bait"
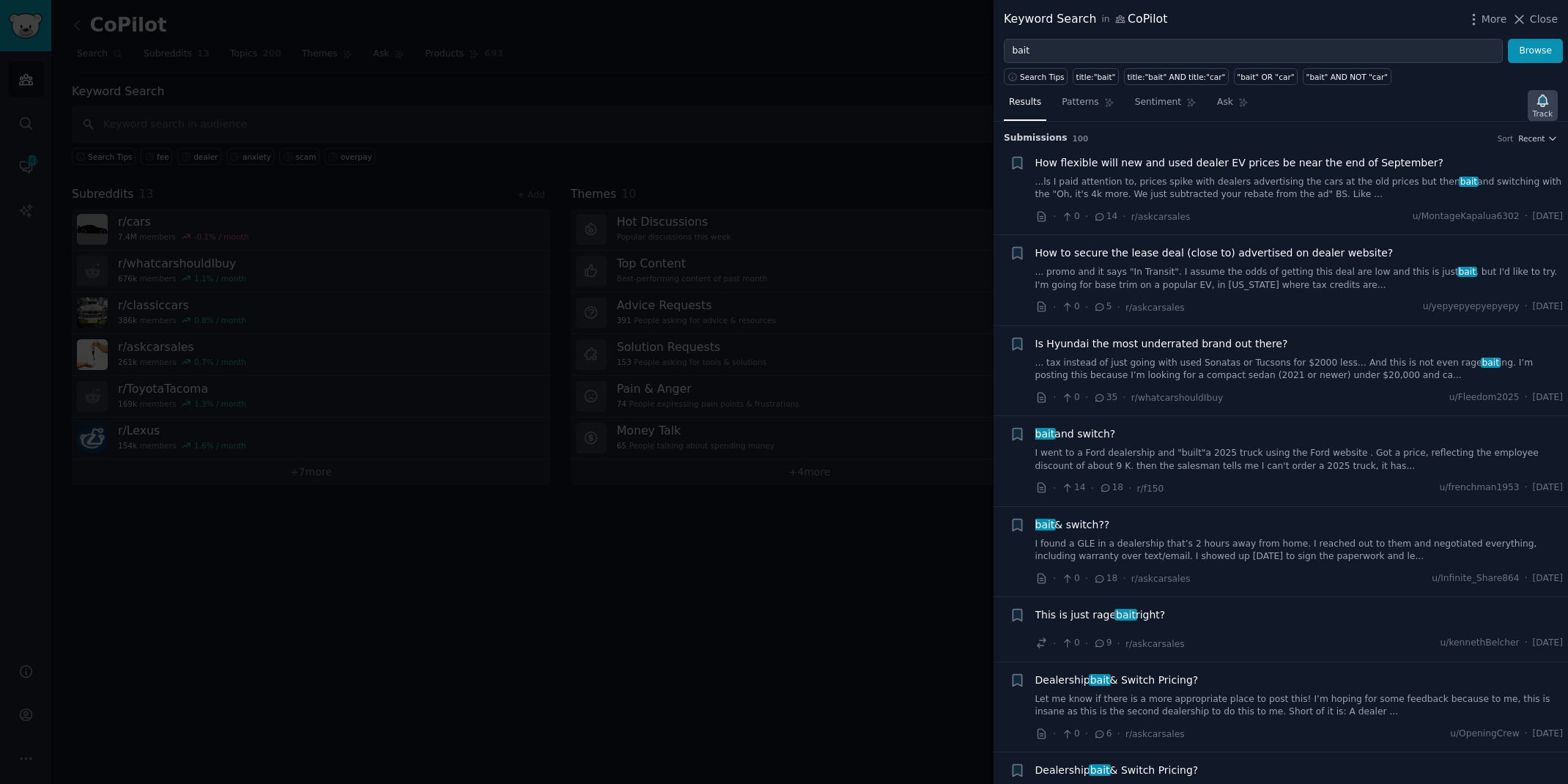
click at [1540, 97] on icon "button" at bounding box center [1542, 99] width 11 height 12
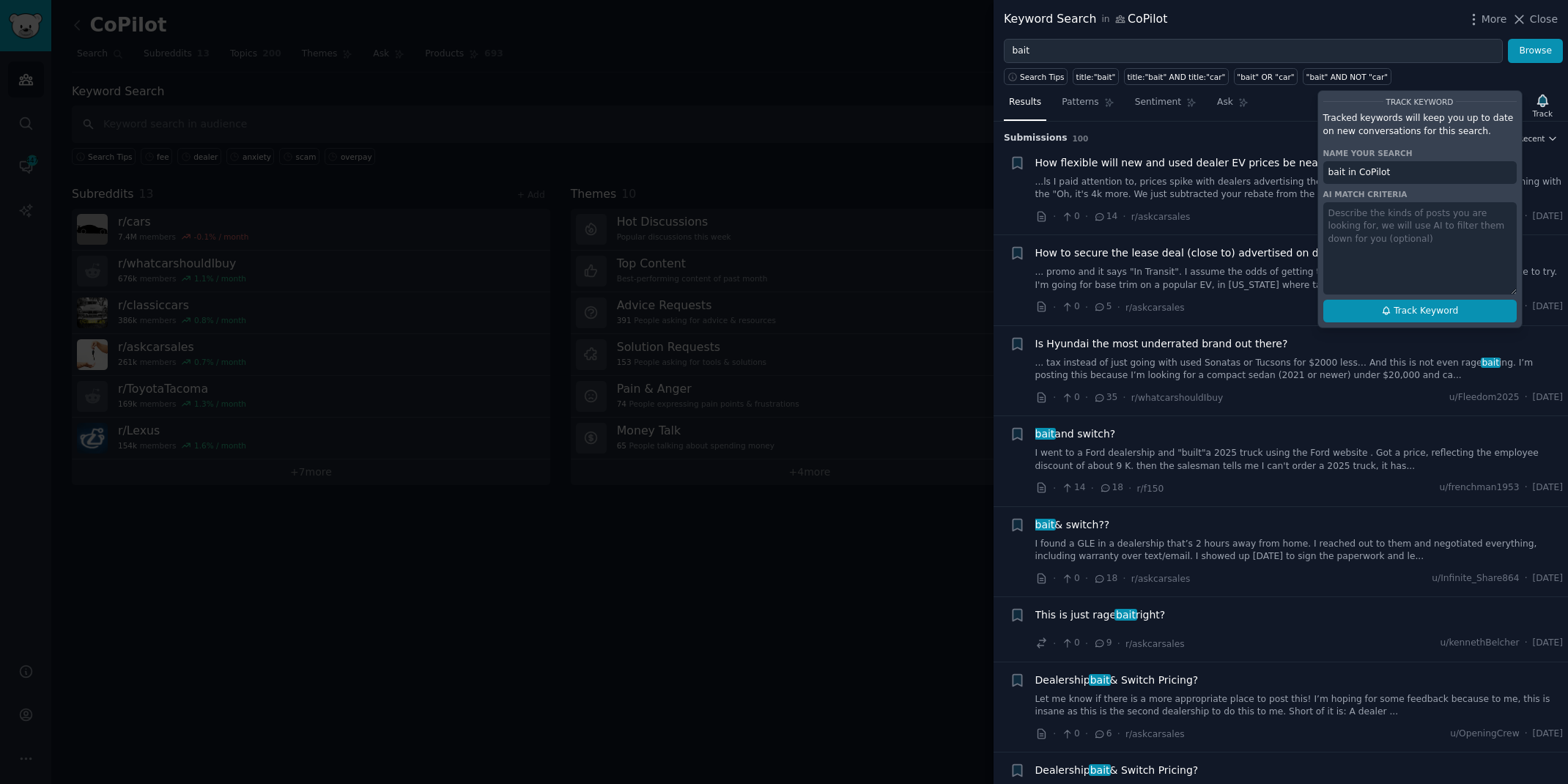
click at [1360, 305] on button "Track Keyword" at bounding box center [1420, 312] width 194 height 23
type input "bait in CoPilot"
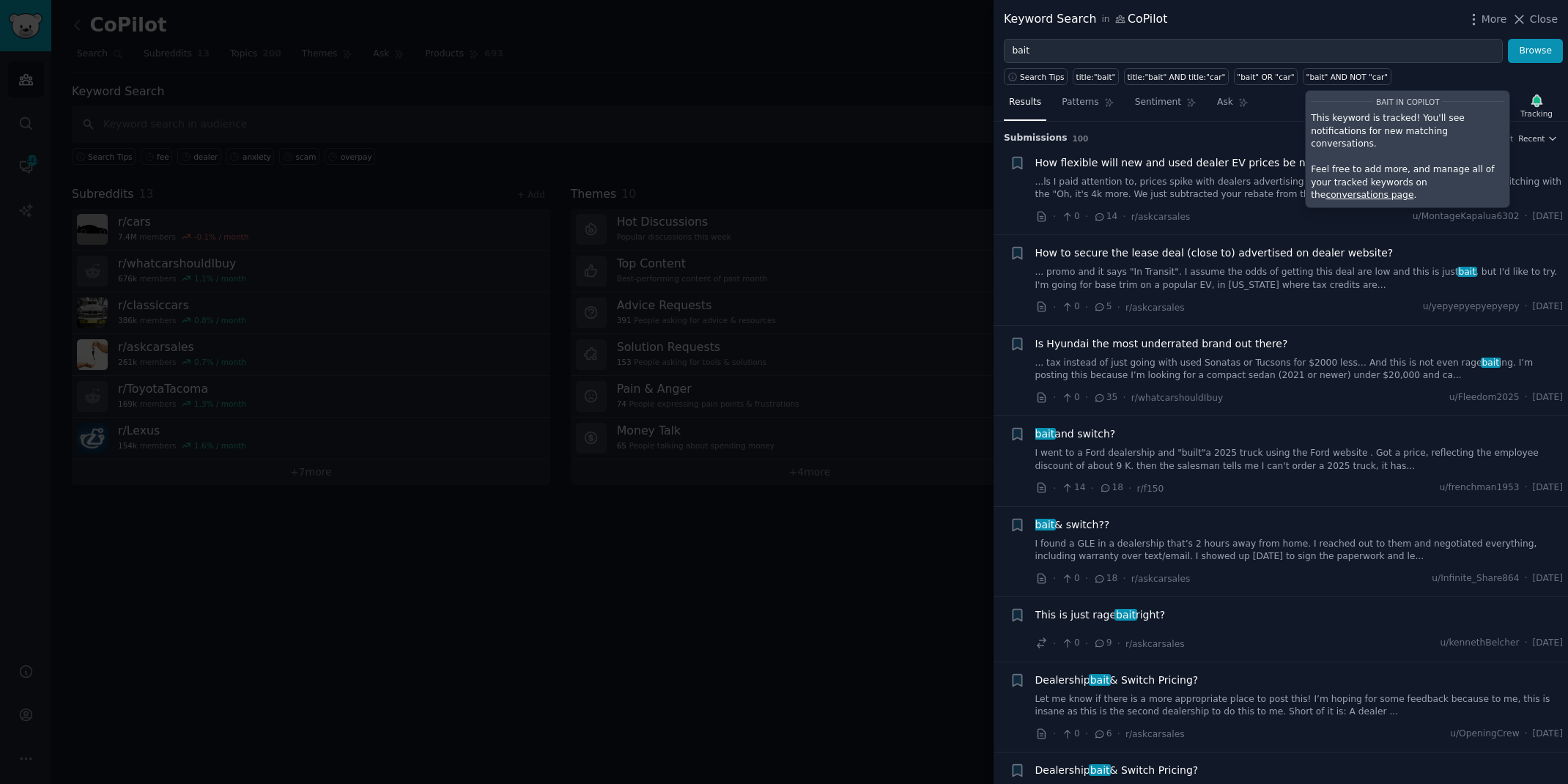
click at [732, 15] on div at bounding box center [784, 392] width 1568 height 784
